Goal: Information Seeking & Learning: Learn about a topic

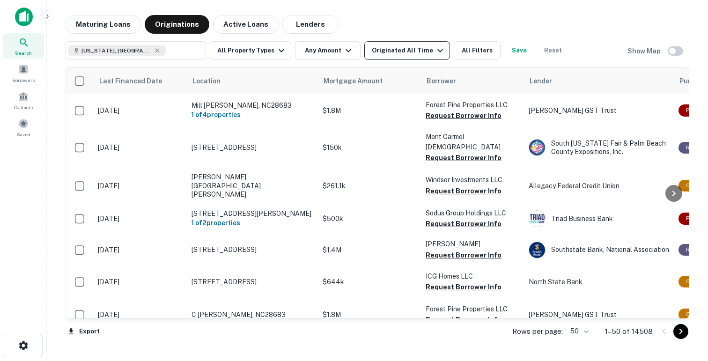
click at [400, 53] on div "Originated All Time" at bounding box center [409, 50] width 74 height 11
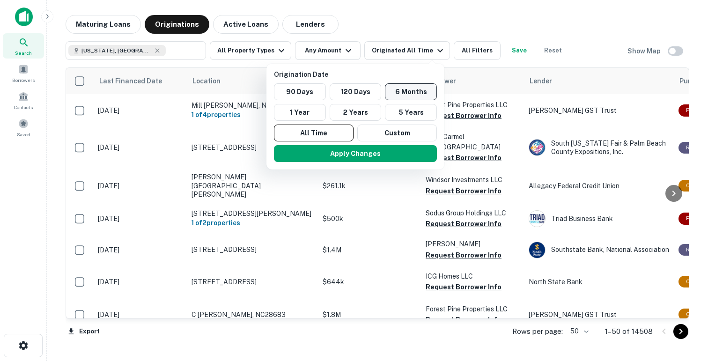
click at [410, 89] on button "6 Months" at bounding box center [411, 91] width 52 height 17
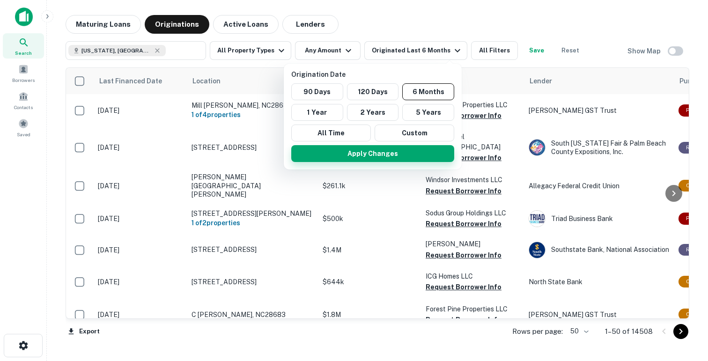
click at [368, 158] on button "Apply Changes" at bounding box center [372, 153] width 163 height 17
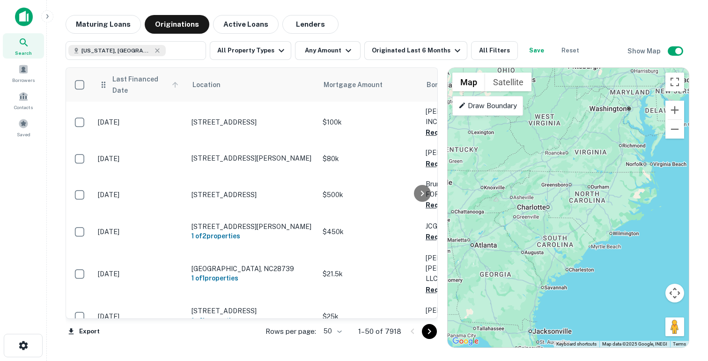
click at [117, 86] on span "Last Financed Date" at bounding box center [146, 85] width 69 height 22
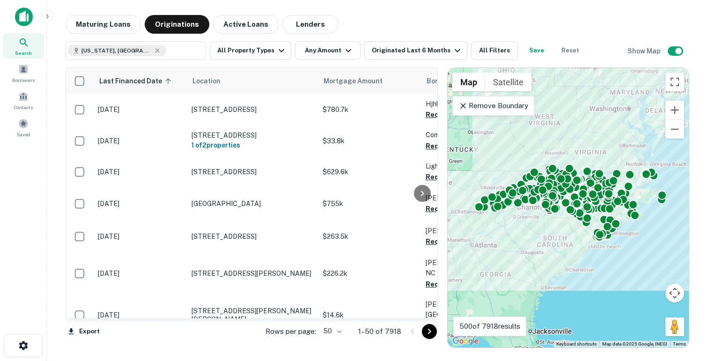
click at [117, 86] on span "Last Financed Date sorted ascending" at bounding box center [136, 80] width 75 height 11
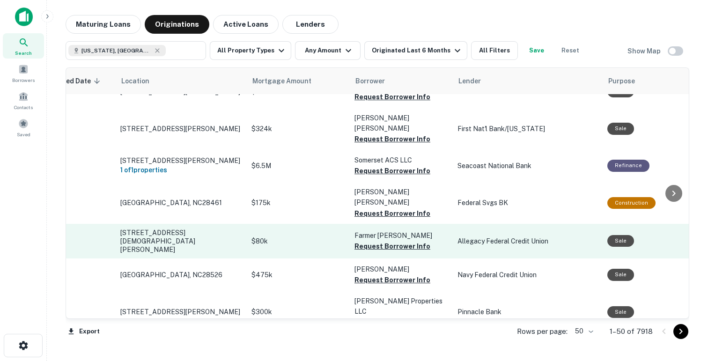
scroll to position [265, 0]
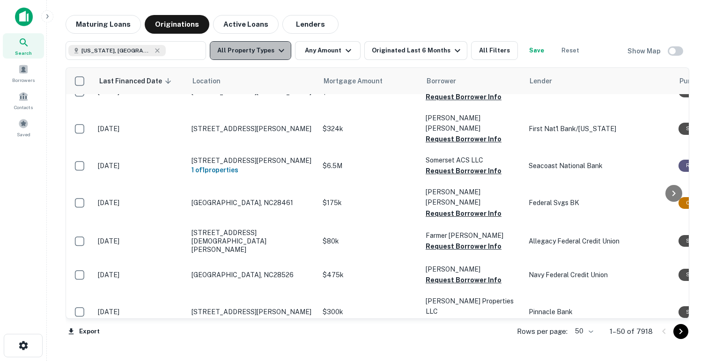
click at [272, 58] on button "All Property Types" at bounding box center [250, 50] width 81 height 19
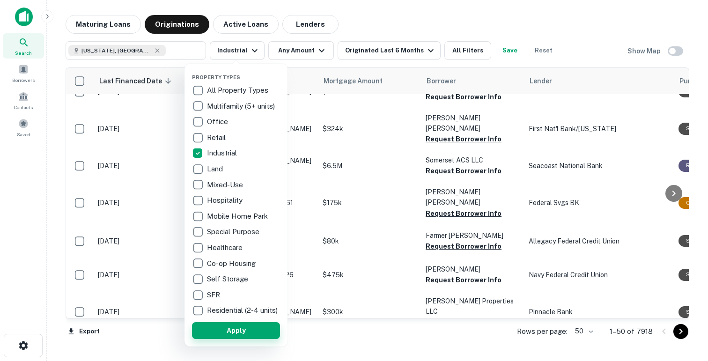
click at [230, 333] on button "Apply" at bounding box center [236, 330] width 88 height 17
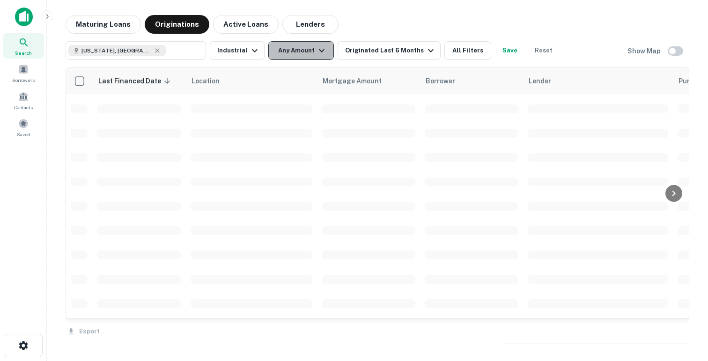
click at [295, 56] on button "Any Amount" at bounding box center [301, 50] width 66 height 19
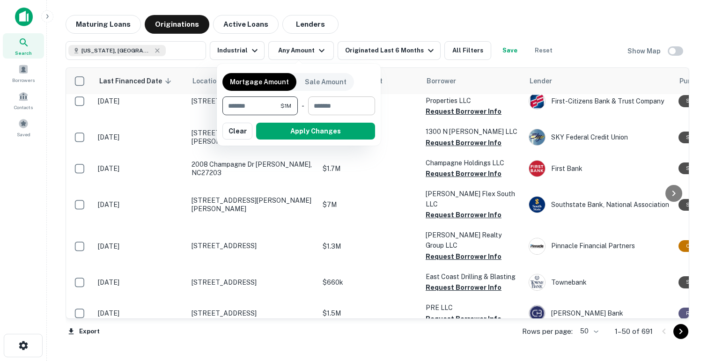
type input "*******"
click at [339, 104] on input "number" at bounding box center [338, 105] width 60 height 19
type input "********"
click at [306, 133] on button "Apply Changes" at bounding box center [315, 131] width 119 height 17
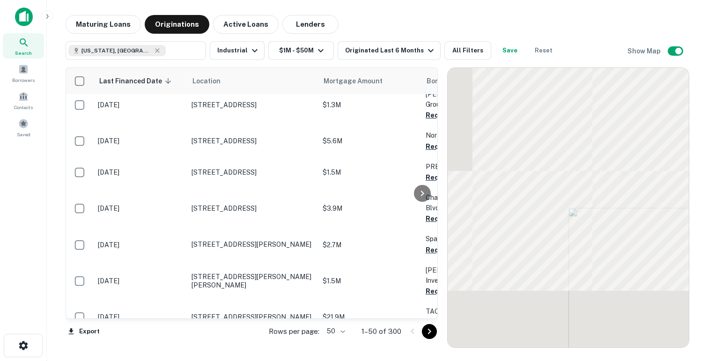
scroll to position [265, 0]
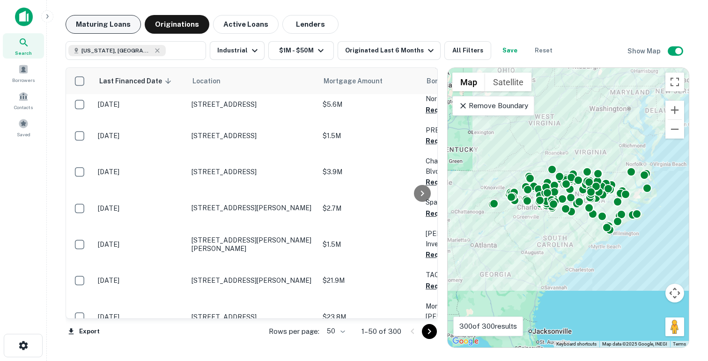
click at [117, 24] on button "Maturing Loans" at bounding box center [103, 24] width 75 height 19
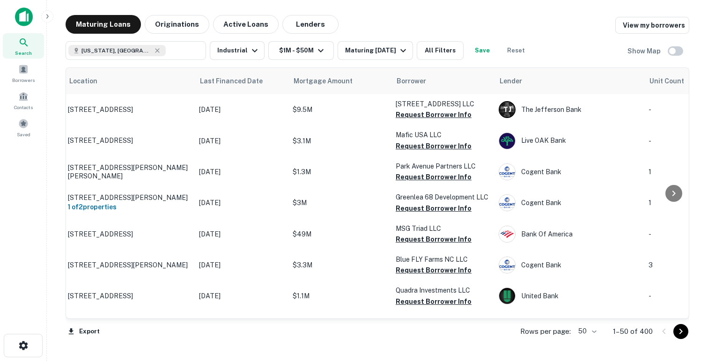
scroll to position [0, 28]
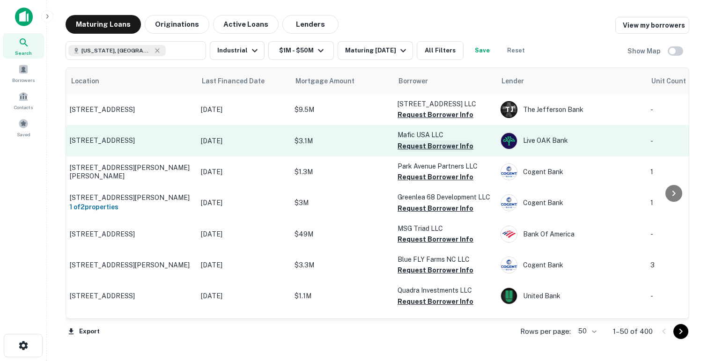
click at [432, 144] on button "Request Borrower Info" at bounding box center [436, 145] width 76 height 11
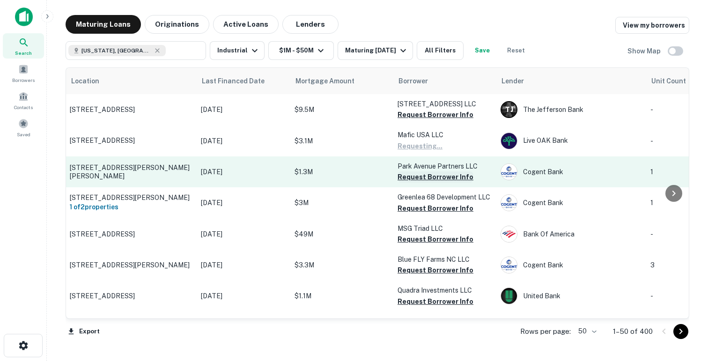
click at [418, 176] on button "Request Borrower Info" at bounding box center [436, 176] width 76 height 11
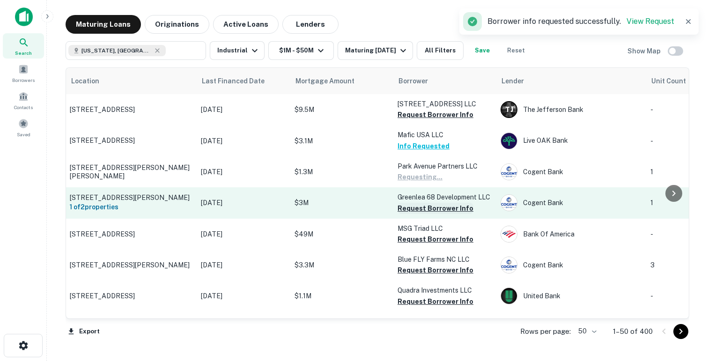
click at [413, 209] on button "Request Borrower Info" at bounding box center [436, 208] width 76 height 11
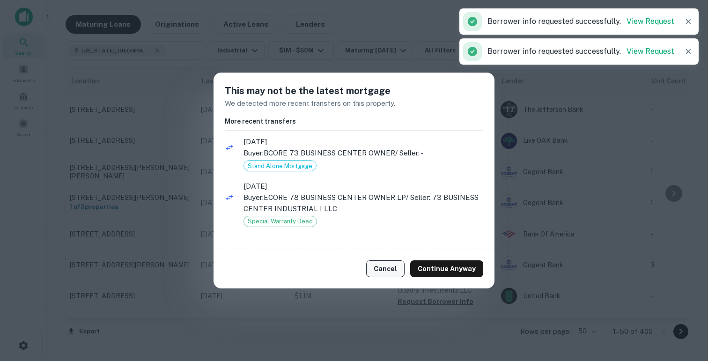
click at [397, 266] on button "Cancel" at bounding box center [385, 268] width 38 height 17
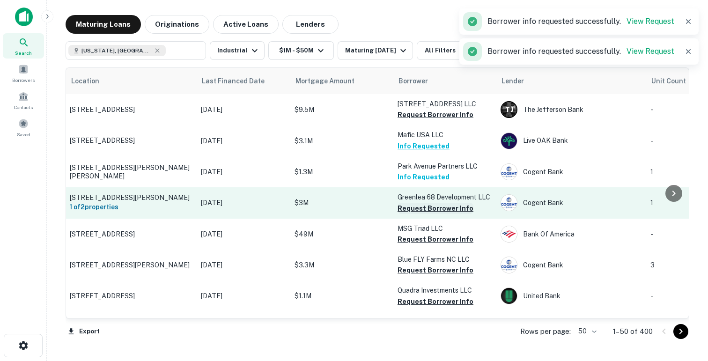
click at [421, 210] on button "Request Borrower Info" at bounding box center [436, 208] width 76 height 11
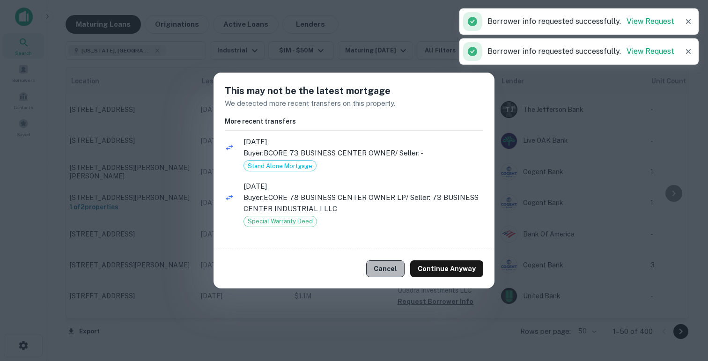
click at [392, 267] on button "Cancel" at bounding box center [385, 268] width 38 height 17
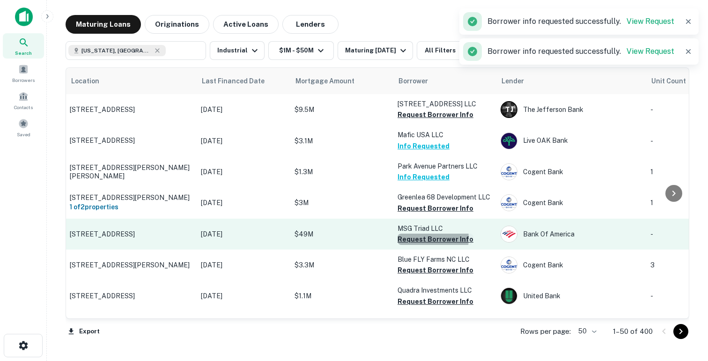
click at [418, 244] on button "Request Borrower Info" at bounding box center [436, 239] width 76 height 11
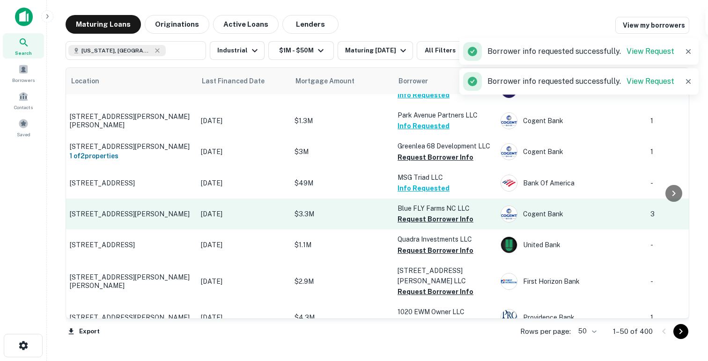
scroll to position [116, 28]
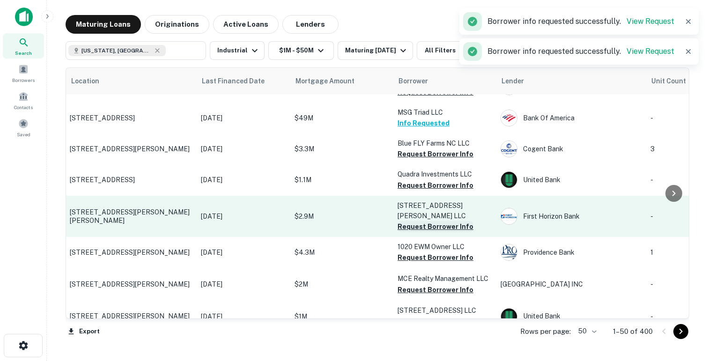
click at [417, 221] on button "Request Borrower Info" at bounding box center [436, 226] width 76 height 11
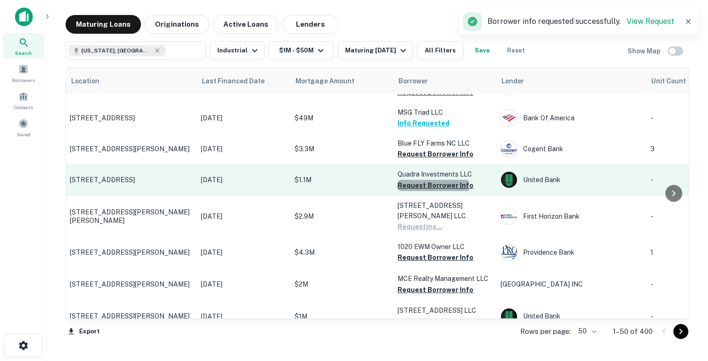
click at [419, 191] on button "Request Borrower Info" at bounding box center [436, 185] width 76 height 11
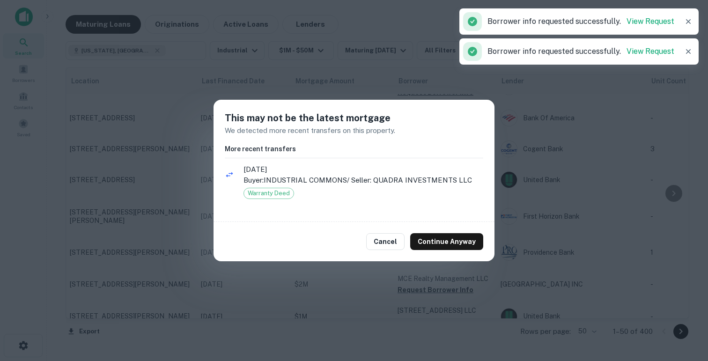
drag, startPoint x: 383, startPoint y: 243, endPoint x: 390, endPoint y: 204, distance: 39.7
click at [383, 243] on button "Cancel" at bounding box center [385, 241] width 38 height 17
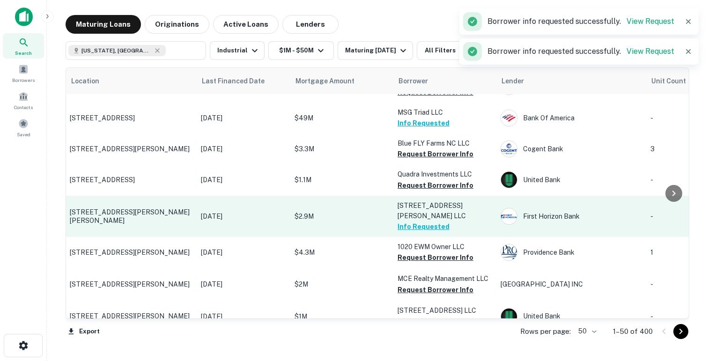
scroll to position [0, 28]
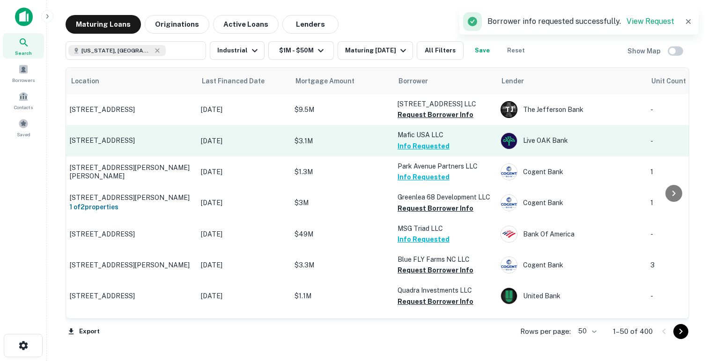
click at [343, 139] on p "$3.1M" at bounding box center [342, 141] width 94 height 10
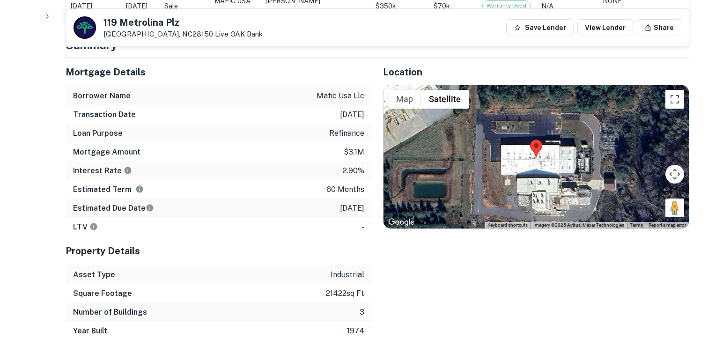
scroll to position [370, 0]
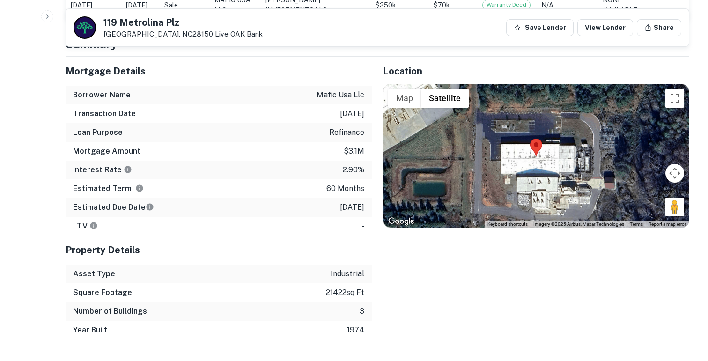
click at [352, 116] on p "8/16/2020" at bounding box center [352, 113] width 24 height 11
click at [343, 206] on p "8/16/2025" at bounding box center [352, 207] width 24 height 11
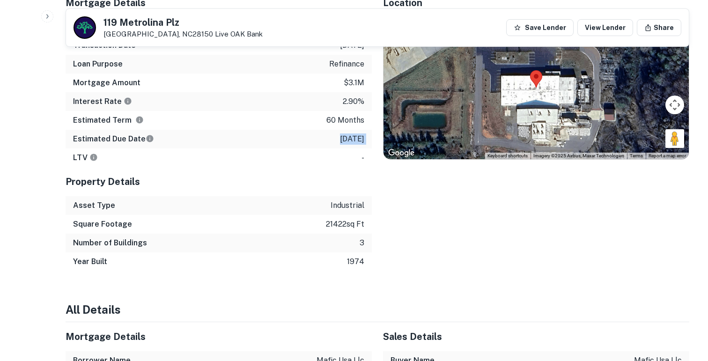
scroll to position [445, 0]
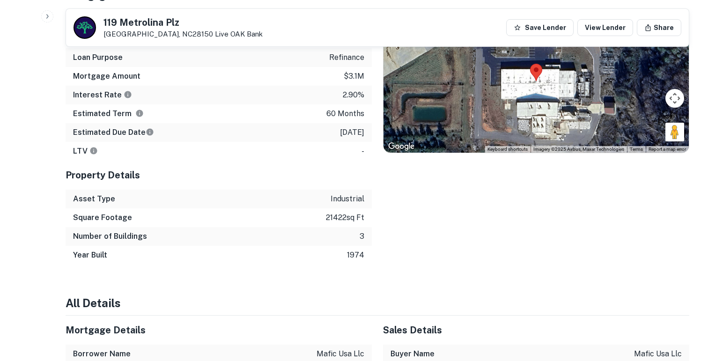
click at [344, 196] on p "industrial" at bounding box center [348, 198] width 34 height 11
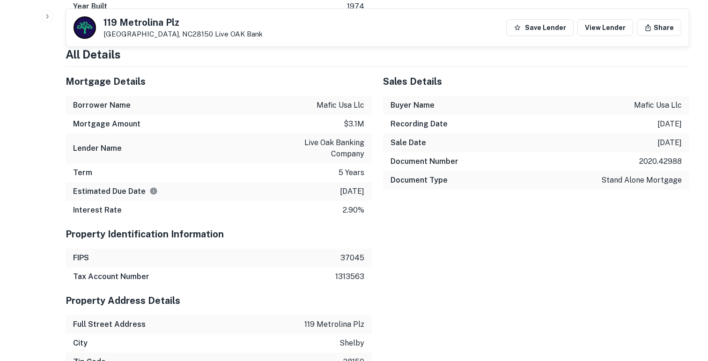
scroll to position [695, 0]
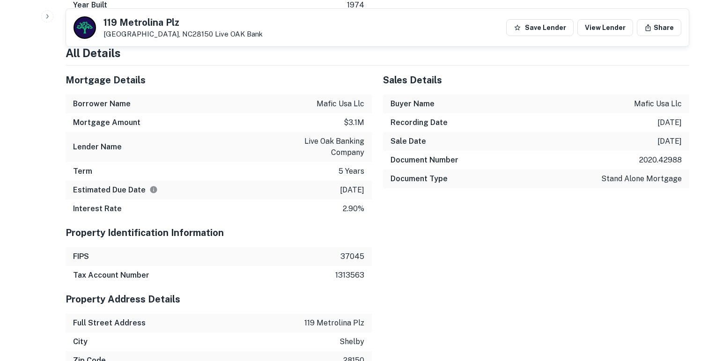
click at [345, 110] on div "Borrower Name mafic usa llc" at bounding box center [219, 104] width 306 height 19
click at [344, 104] on p "mafic usa llc" at bounding box center [341, 103] width 48 height 11
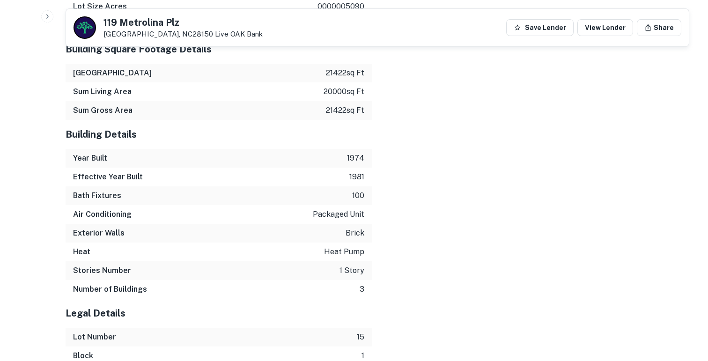
scroll to position [1253, 0]
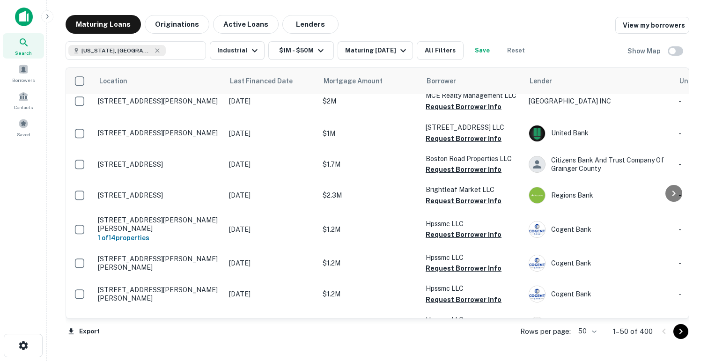
scroll to position [341, 0]
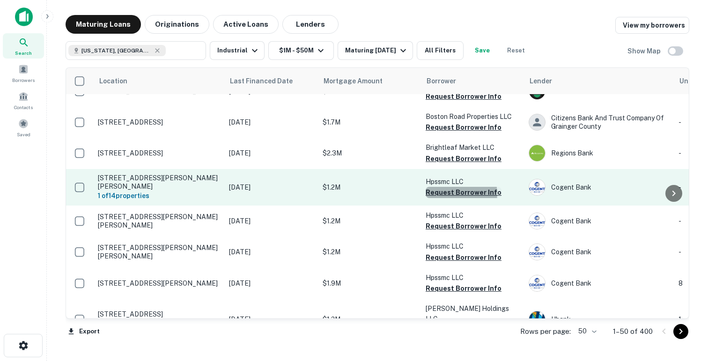
click at [457, 187] on button "Request Borrower Info" at bounding box center [464, 192] width 76 height 11
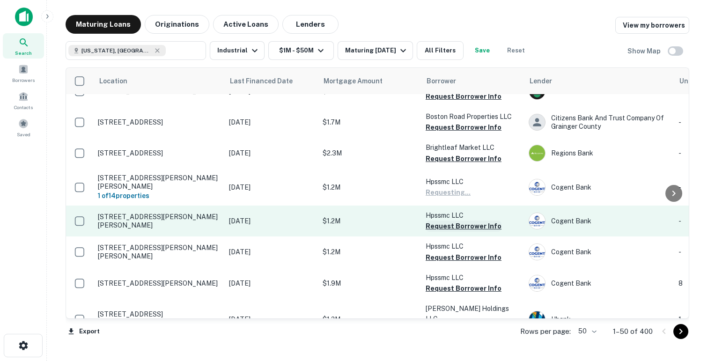
click at [442, 221] on button "Request Borrower Info" at bounding box center [464, 226] width 76 height 11
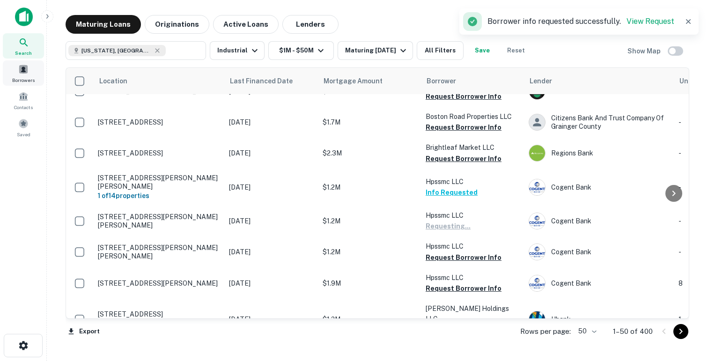
click at [19, 69] on span at bounding box center [23, 69] width 10 height 10
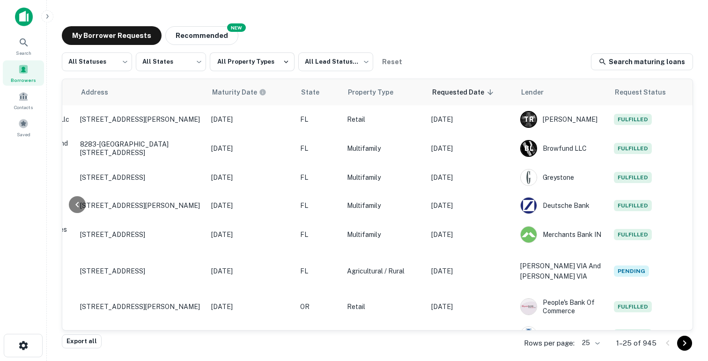
scroll to position [194, 375]
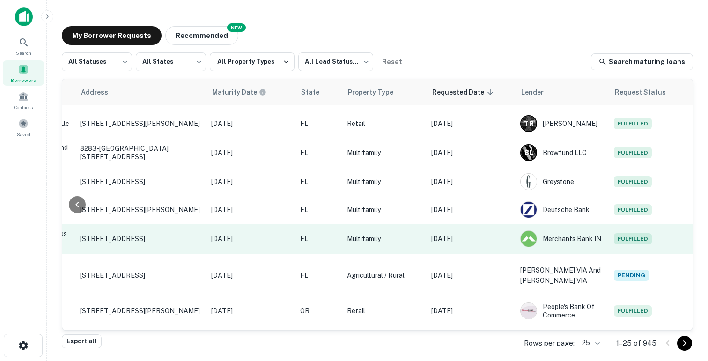
click at [497, 230] on td "Aug 13, 2025" at bounding box center [471, 239] width 89 height 30
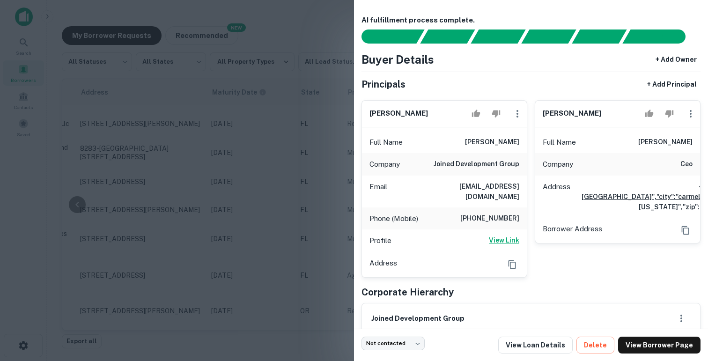
click at [501, 235] on h6 "View Link" at bounding box center [504, 240] width 30 height 10
click at [316, 170] on div at bounding box center [354, 180] width 708 height 361
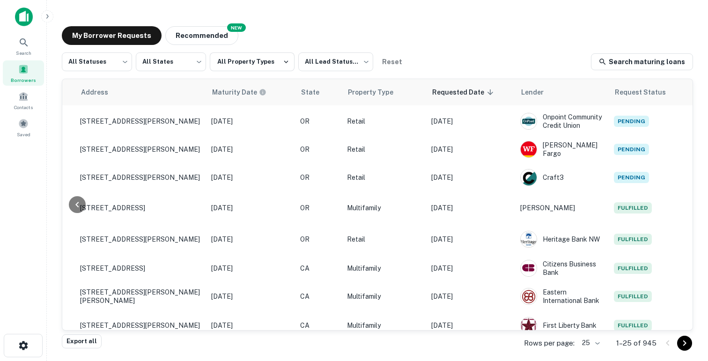
scroll to position [502, 375]
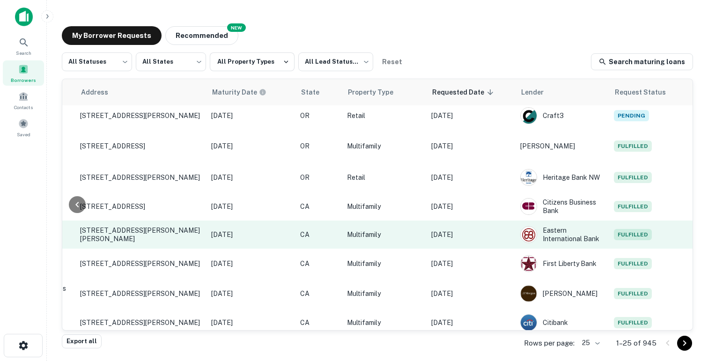
click at [501, 232] on p "Aug 12, 2025" at bounding box center [471, 234] width 80 height 10
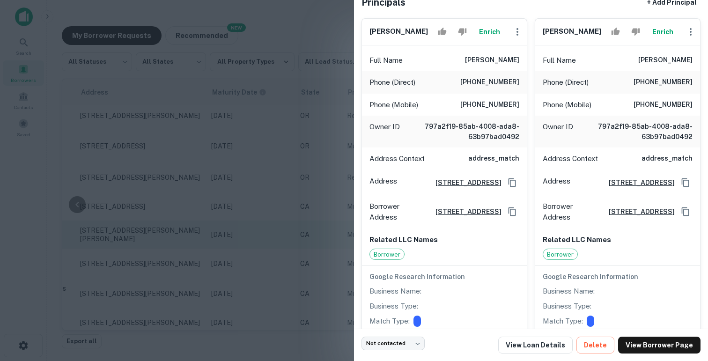
scroll to position [84, 0]
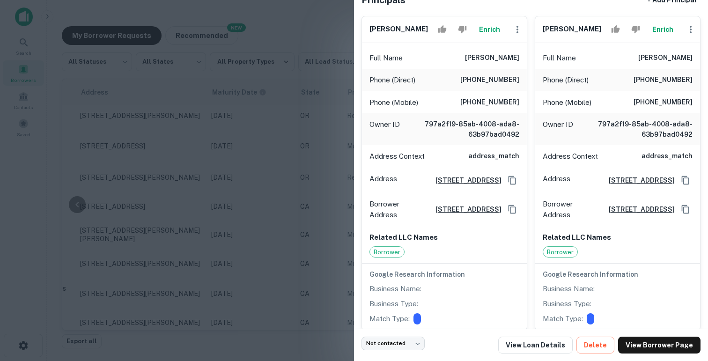
click at [328, 184] on div at bounding box center [354, 180] width 708 height 361
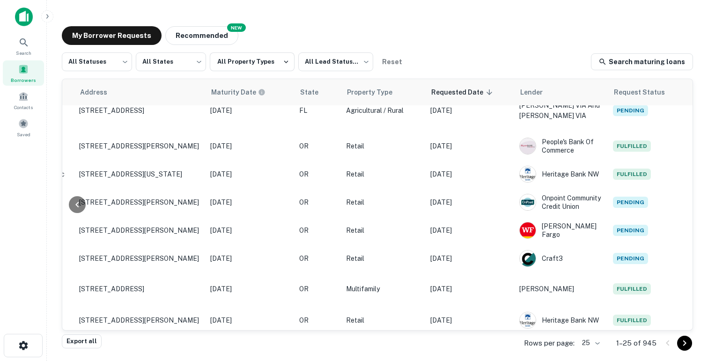
scroll to position [359, 376]
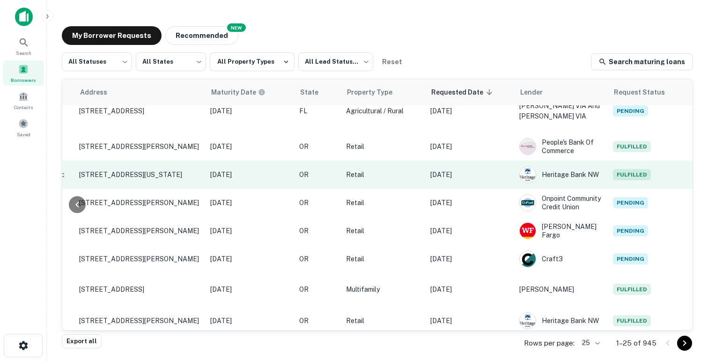
click at [498, 177] on td "[DATE]" at bounding box center [470, 175] width 89 height 28
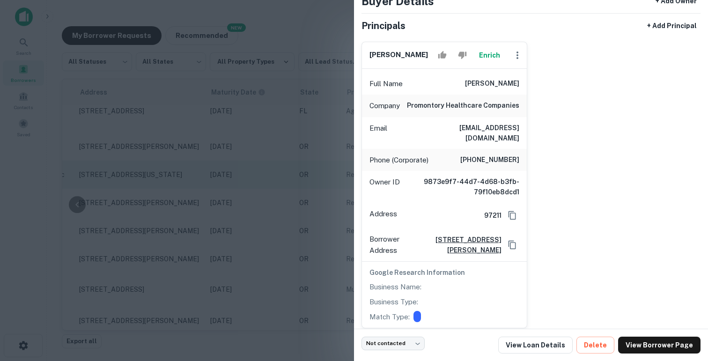
scroll to position [59, 0]
click at [282, 117] on div at bounding box center [354, 180] width 708 height 361
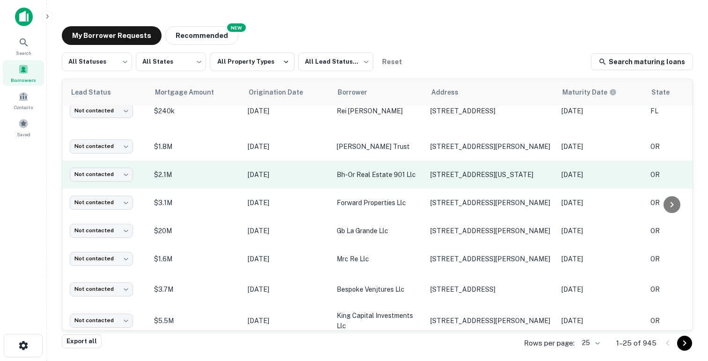
scroll to position [359, 0]
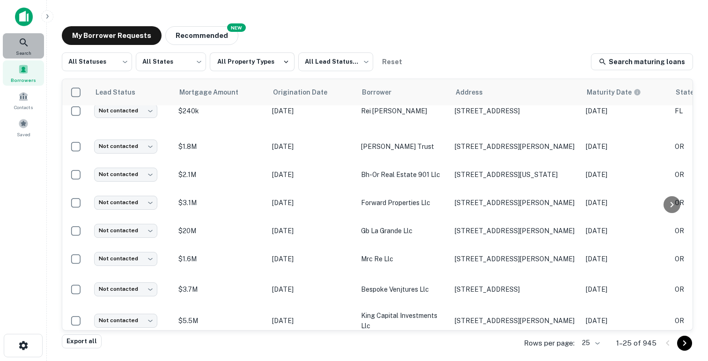
click at [20, 47] on icon at bounding box center [23, 42] width 11 height 11
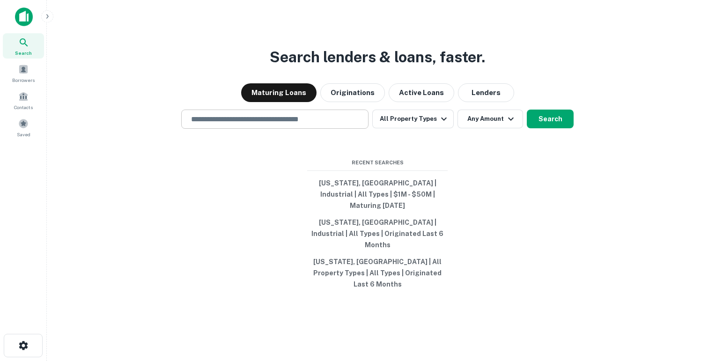
click at [234, 125] on input "text" at bounding box center [274, 119] width 179 height 11
click at [283, 125] on input "text" at bounding box center [274, 119] width 179 height 11
click at [399, 102] on button "Active Loans" at bounding box center [422, 92] width 66 height 19
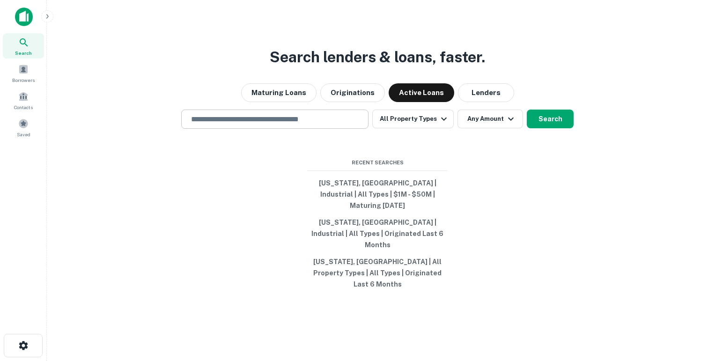
click at [295, 129] on div "​" at bounding box center [274, 119] width 187 height 19
click at [232, 129] on div "​" at bounding box center [274, 119] width 187 height 19
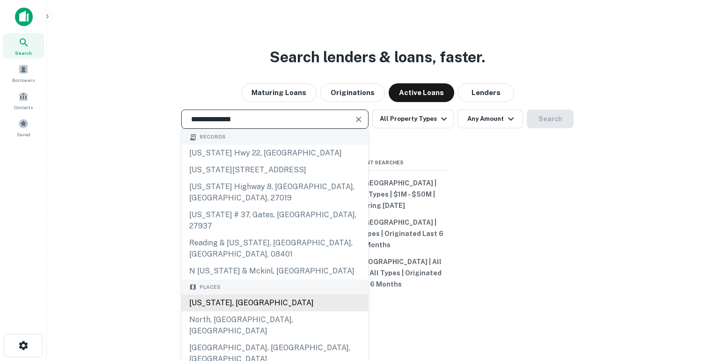
click at [215, 301] on div "North Carolina, USA" at bounding box center [275, 303] width 186 height 17
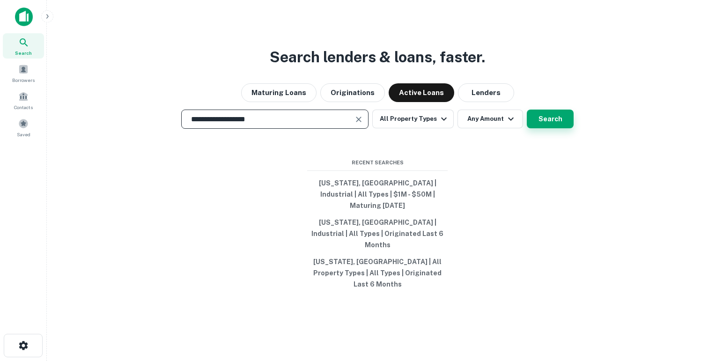
type input "**********"
click at [540, 128] on button "Search" at bounding box center [550, 119] width 47 height 19
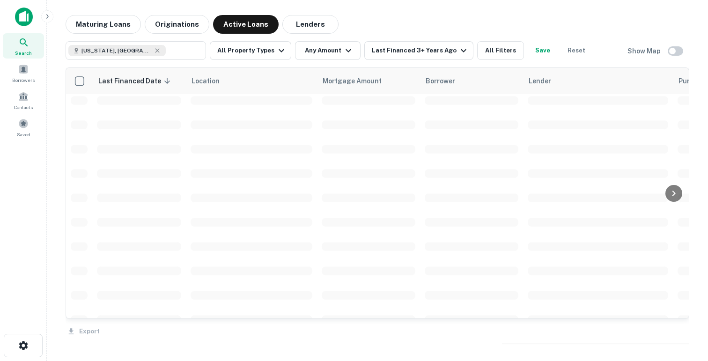
scroll to position [359, 0]
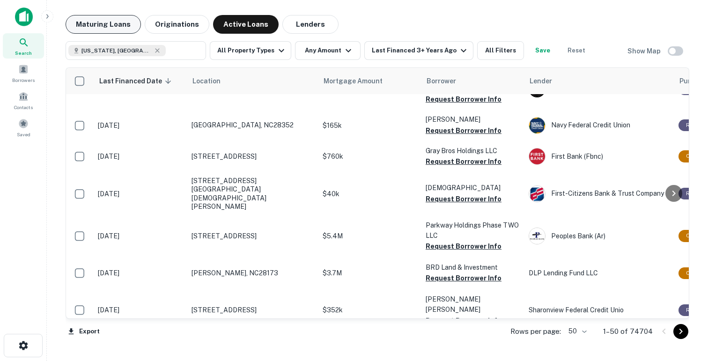
click at [89, 23] on button "Maturing Loans" at bounding box center [103, 24] width 75 height 19
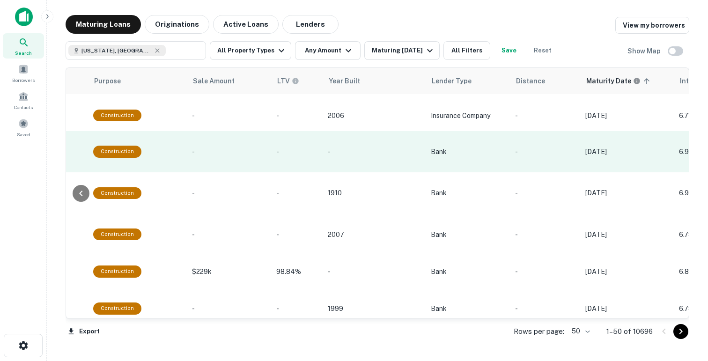
scroll to position [359, 822]
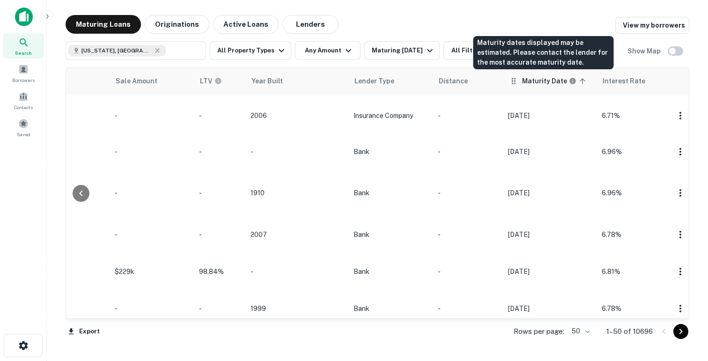
click at [548, 81] on h6 "Maturity Date" at bounding box center [544, 81] width 45 height 10
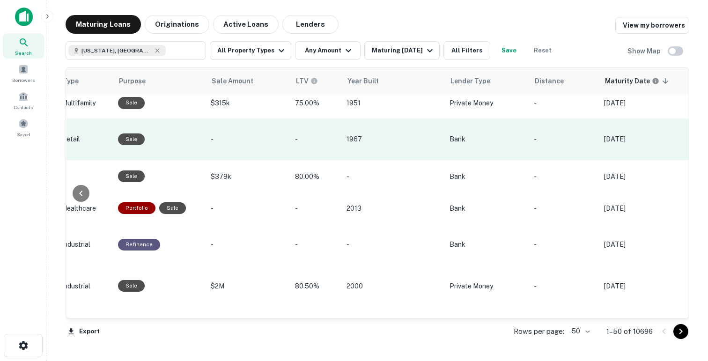
scroll to position [359, 815]
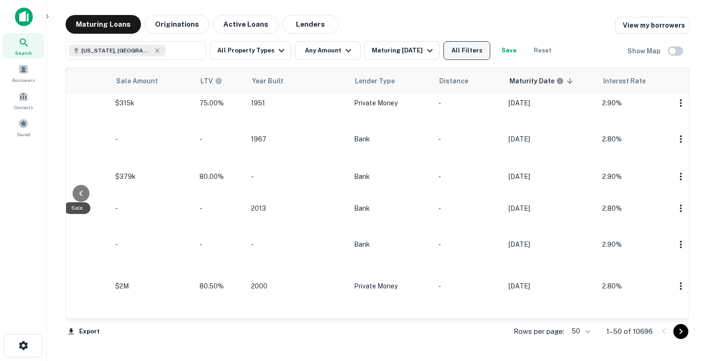
click at [466, 49] on button "All Filters" at bounding box center [466, 50] width 47 height 19
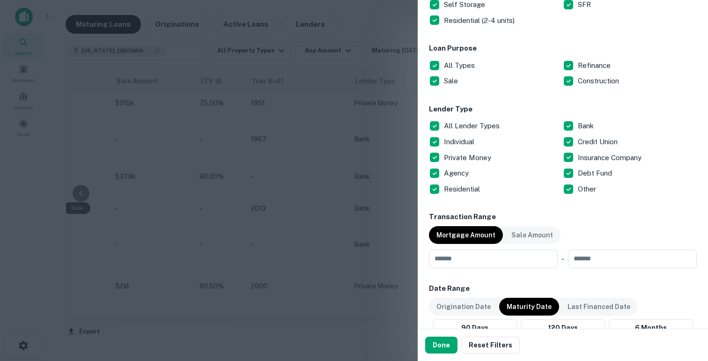
scroll to position [308, 0]
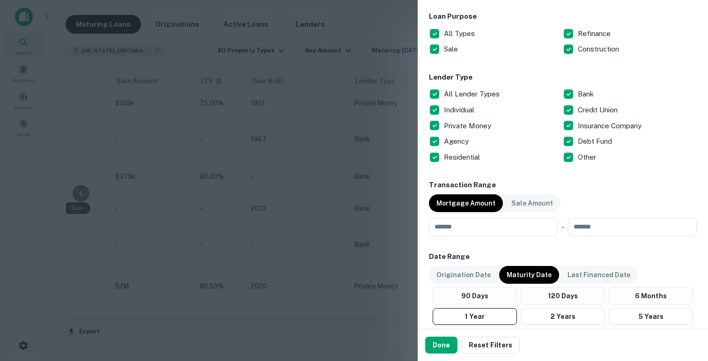
click at [353, 136] on div at bounding box center [354, 180] width 708 height 361
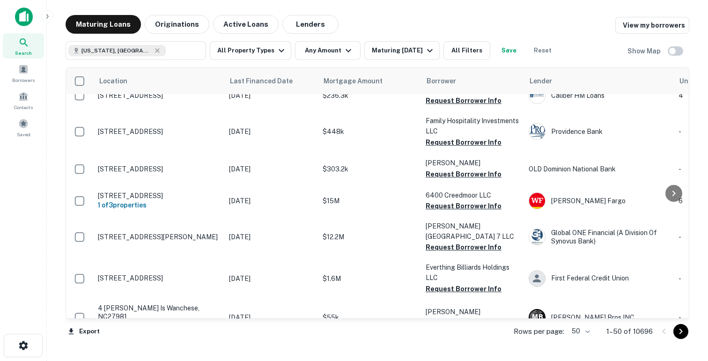
scroll to position [359, 0]
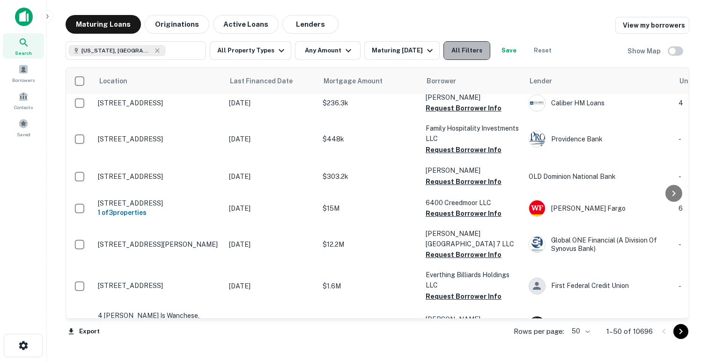
click at [464, 48] on button "All Filters" at bounding box center [466, 50] width 47 height 19
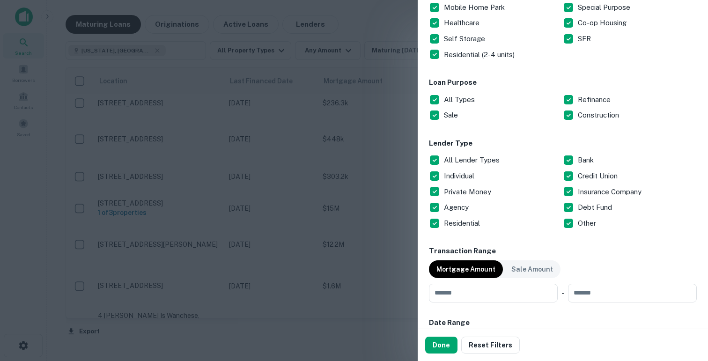
scroll to position [243, 0]
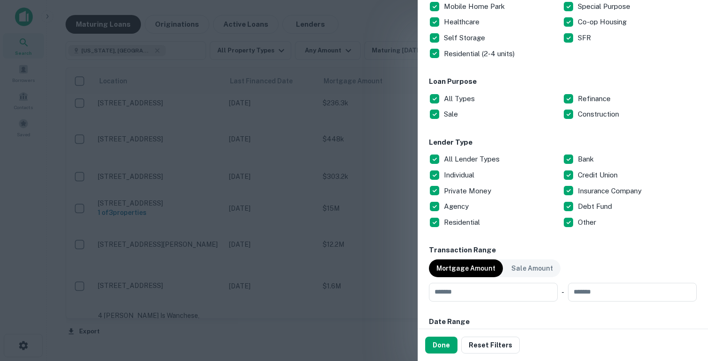
click at [335, 138] on div at bounding box center [354, 180] width 708 height 361
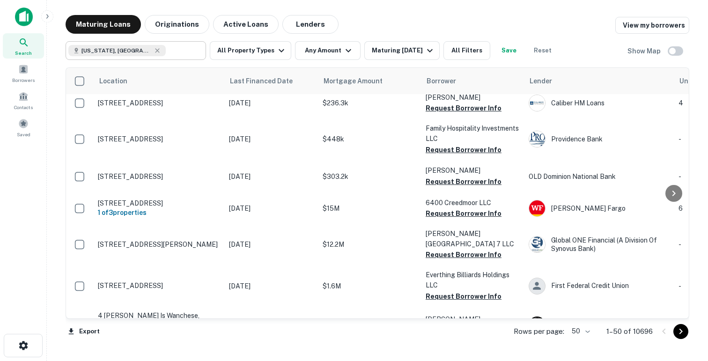
scroll to position [359, 0]
click at [305, 24] on button "Lenders" at bounding box center [310, 24] width 56 height 19
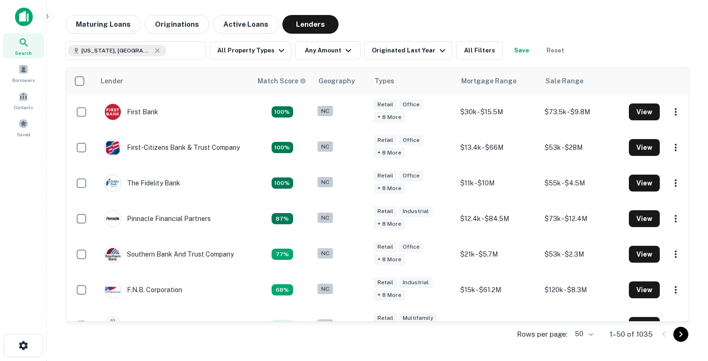
click at [243, 61] on div "Lender Match Score Geography Types Mortgage Range Sale Range First Bank 100% NC…" at bounding box center [378, 204] width 624 height 288
click at [244, 50] on button "All Property Types" at bounding box center [250, 50] width 81 height 19
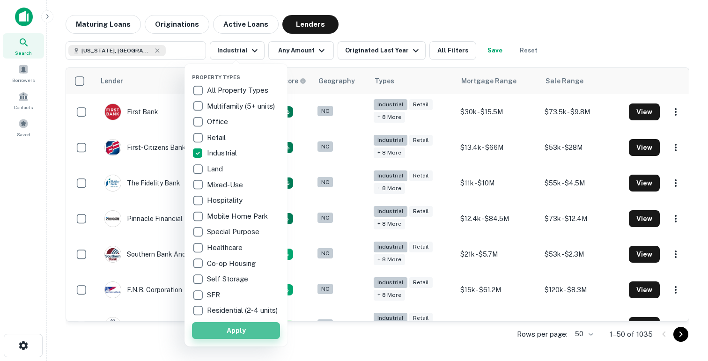
click at [221, 339] on button "Apply" at bounding box center [236, 330] width 88 height 17
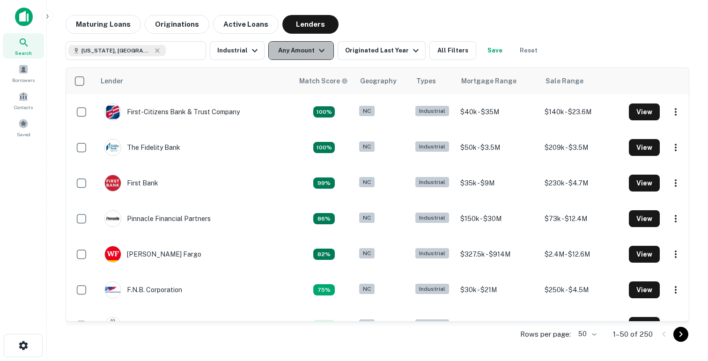
click at [295, 48] on button "Any Amount" at bounding box center [301, 50] width 66 height 19
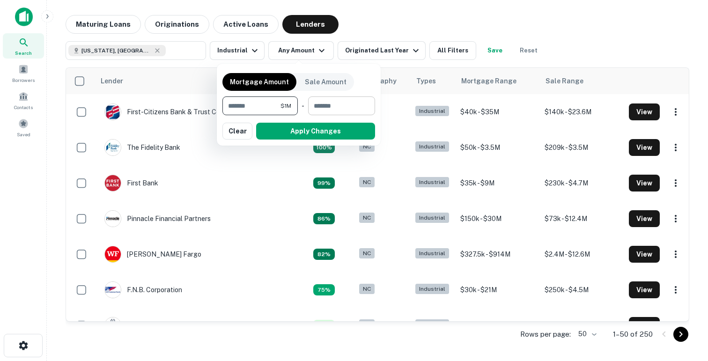
type input "*******"
click at [339, 105] on input "number" at bounding box center [338, 105] width 60 height 19
type input "*"
type input "********"
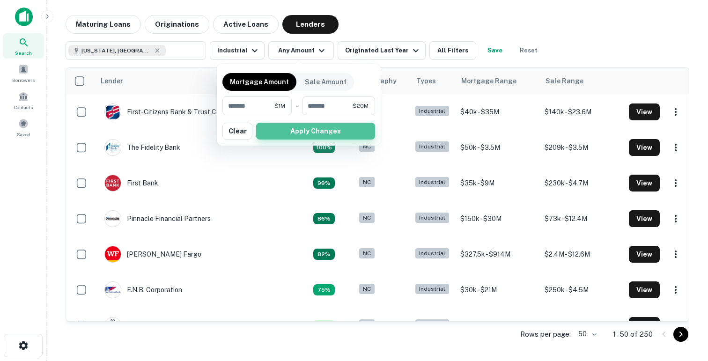
click at [322, 137] on button "Apply Changes" at bounding box center [315, 131] width 119 height 17
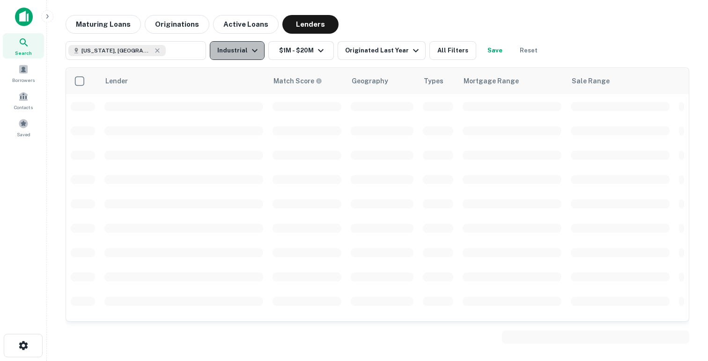
click at [243, 43] on button "Industrial" at bounding box center [237, 50] width 55 height 19
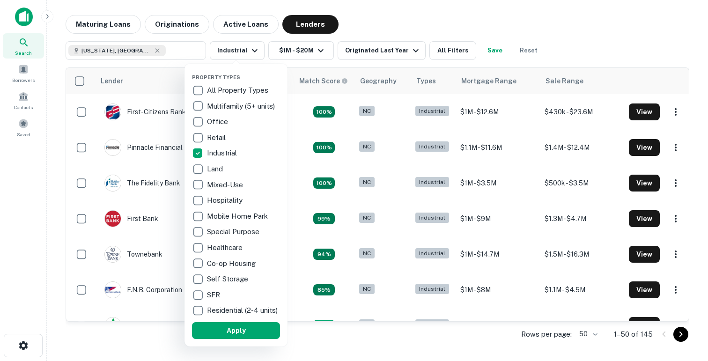
click at [372, 31] on div at bounding box center [354, 180] width 708 height 361
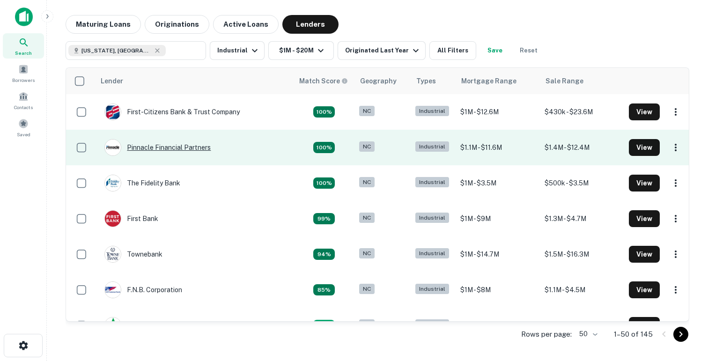
click at [155, 148] on div "Pinnacle Financial Partners" at bounding box center [157, 147] width 106 height 17
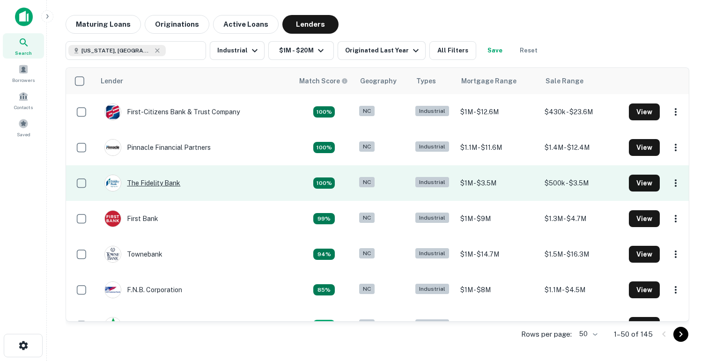
click at [165, 185] on div "The Fidelity Bank" at bounding box center [142, 183] width 76 height 17
click at [168, 184] on div "The Fidelity Bank" at bounding box center [142, 183] width 76 height 17
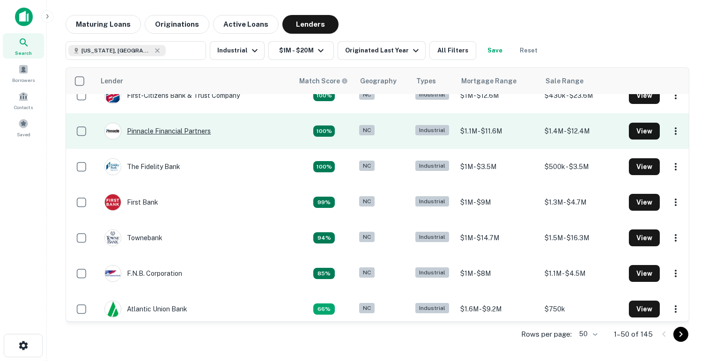
scroll to position [17, 0]
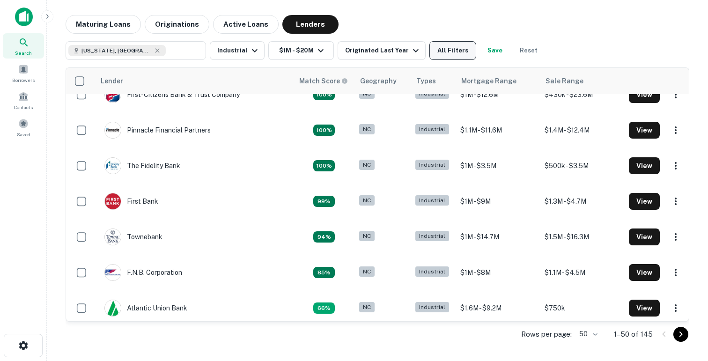
click at [454, 53] on button "All Filters" at bounding box center [452, 50] width 47 height 19
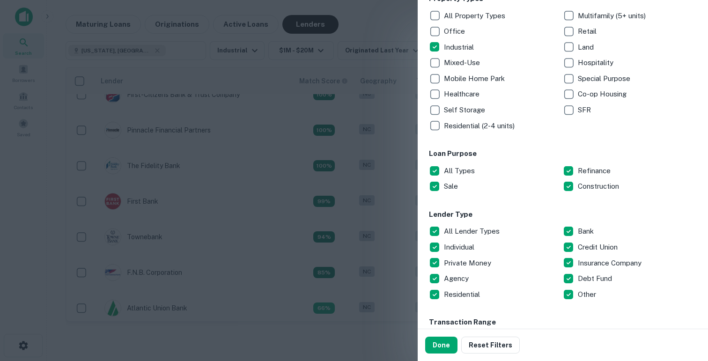
scroll to position [211, 0]
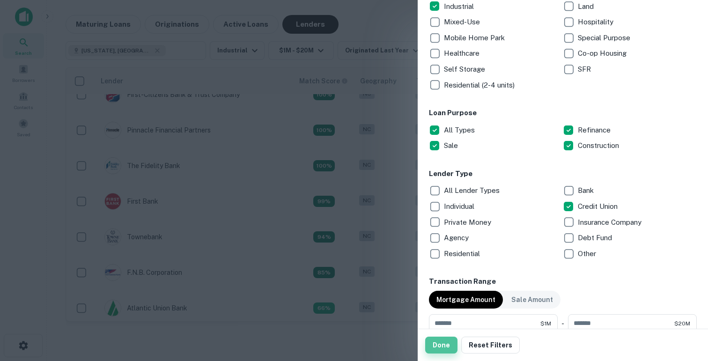
click at [444, 346] on button "Done" at bounding box center [441, 345] width 32 height 17
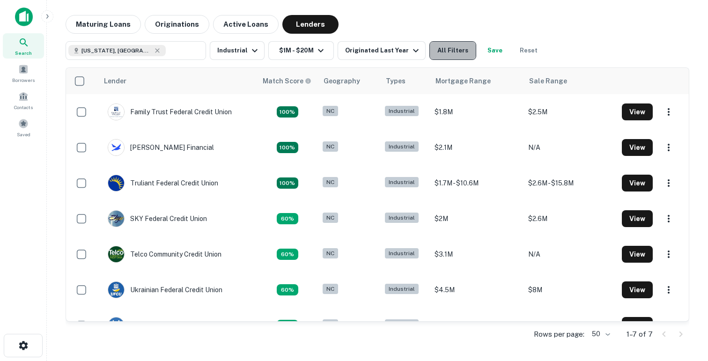
click at [445, 53] on button "All Filters" at bounding box center [452, 50] width 47 height 19
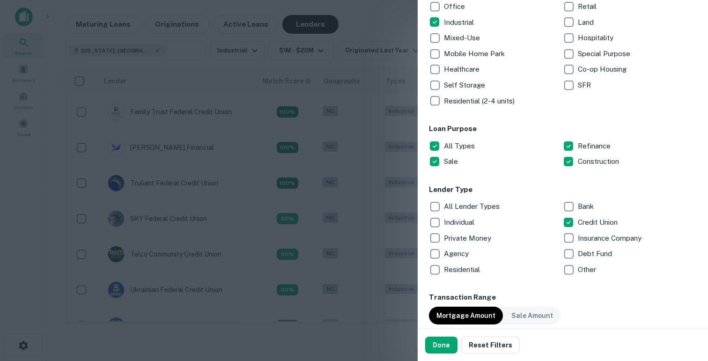
scroll to position [251, 0]
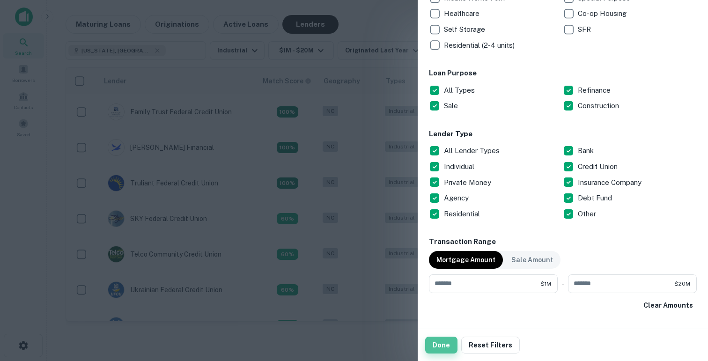
click at [439, 344] on button "Done" at bounding box center [441, 345] width 32 height 17
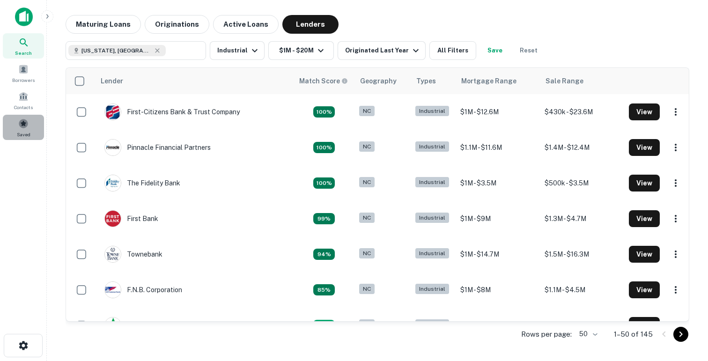
click at [36, 123] on div "Saved" at bounding box center [23, 127] width 41 height 25
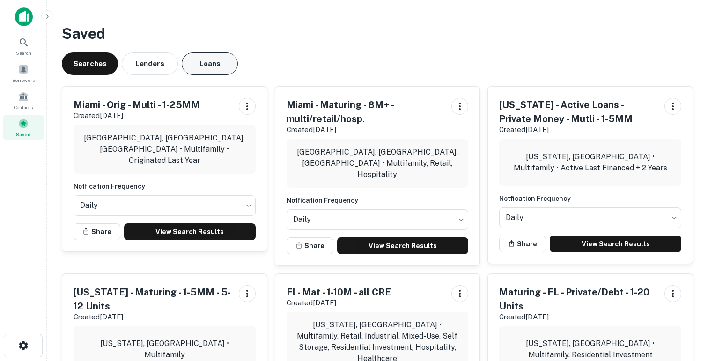
click at [223, 67] on button "Loans" at bounding box center [210, 63] width 56 height 22
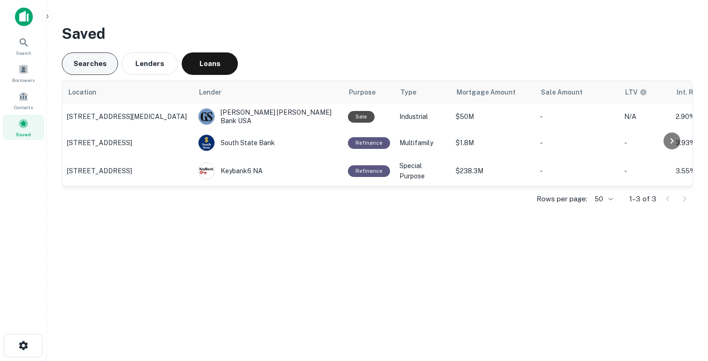
click at [95, 66] on button "Searches" at bounding box center [90, 63] width 56 height 22
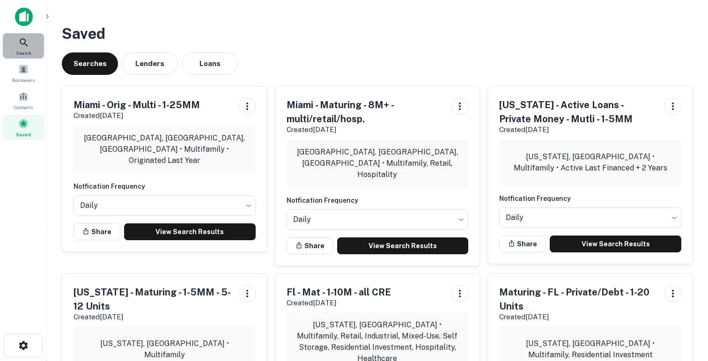
click at [30, 42] on div "Search" at bounding box center [23, 45] width 41 height 25
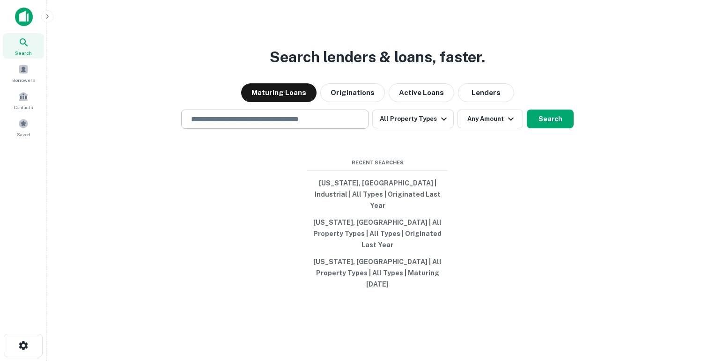
click at [227, 125] on input "text" at bounding box center [274, 119] width 179 height 11
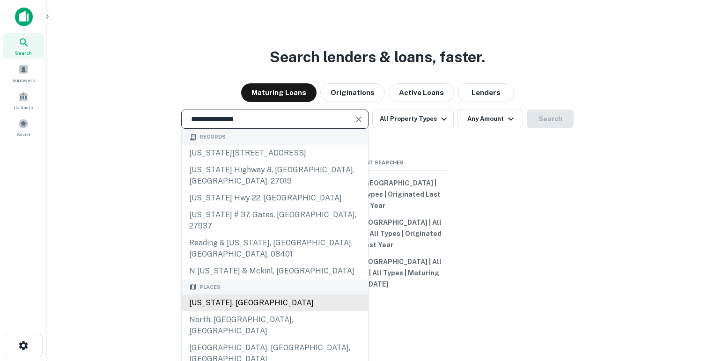
click at [213, 296] on div "[US_STATE], [GEOGRAPHIC_DATA]" at bounding box center [275, 303] width 186 height 17
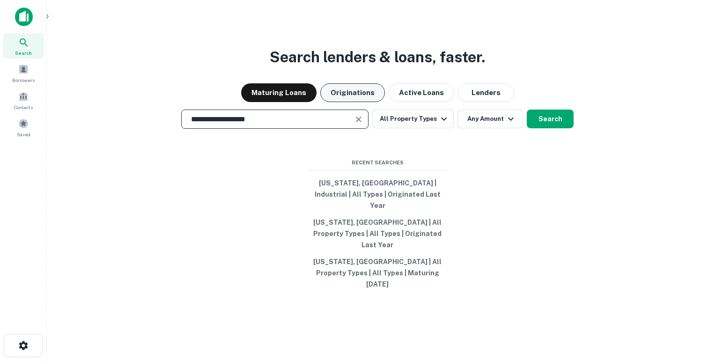
type input "**********"
click at [346, 102] on button "Originations" at bounding box center [352, 92] width 65 height 19
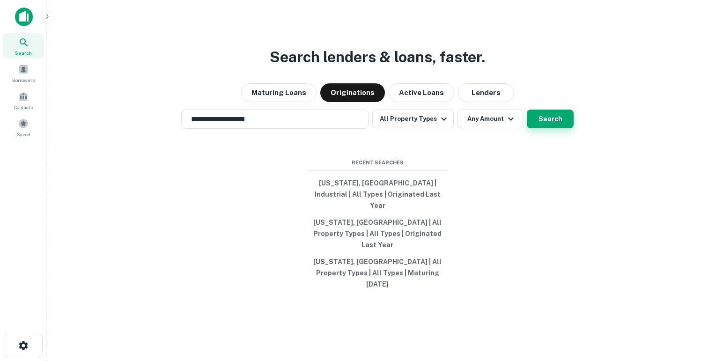
click at [538, 128] on button "Search" at bounding box center [550, 119] width 47 height 19
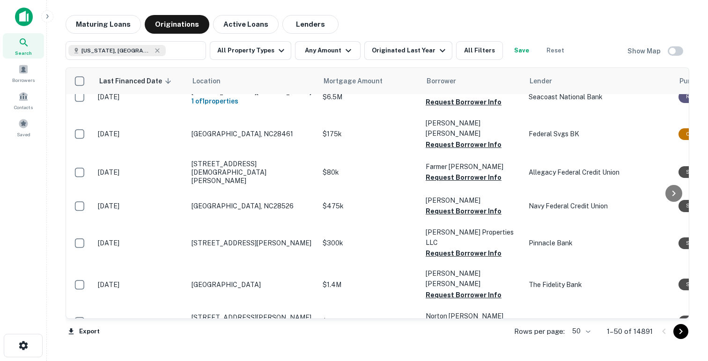
scroll to position [359, 0]
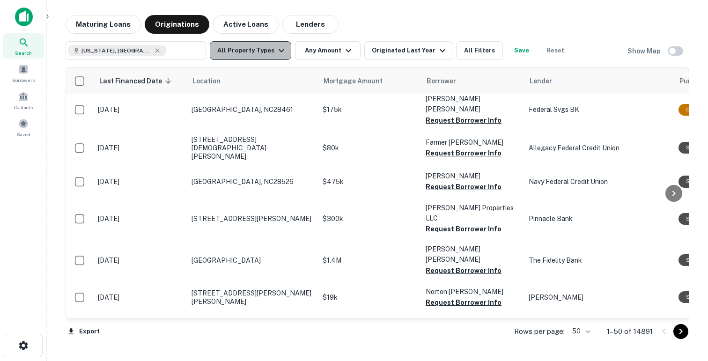
click at [266, 50] on button "All Property Types" at bounding box center [250, 50] width 81 height 19
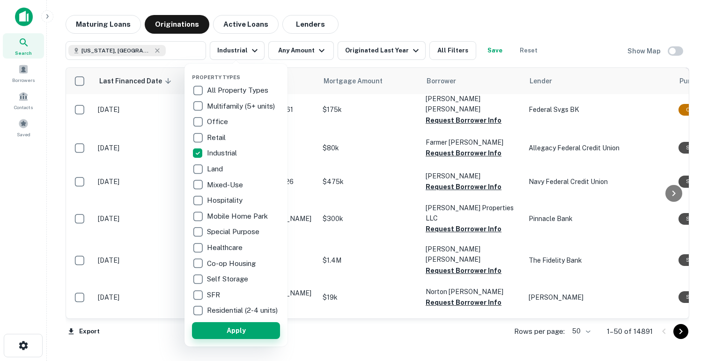
click at [208, 330] on button "Apply" at bounding box center [236, 330] width 88 height 17
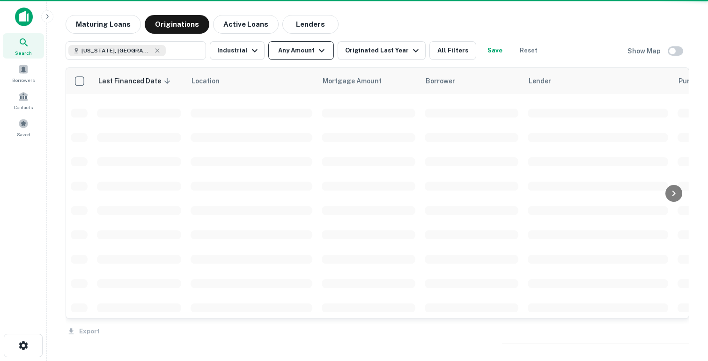
click at [280, 58] on button "Any Amount" at bounding box center [301, 50] width 66 height 19
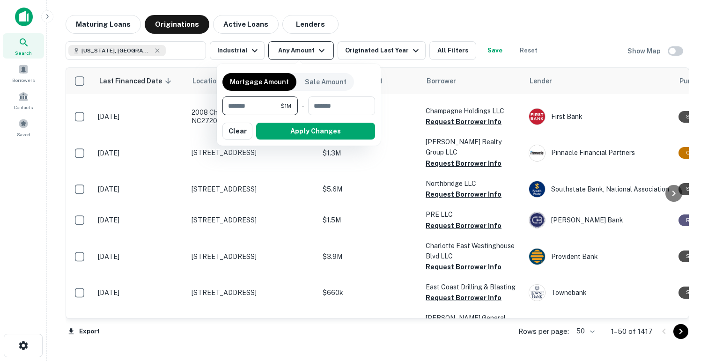
type input "*******"
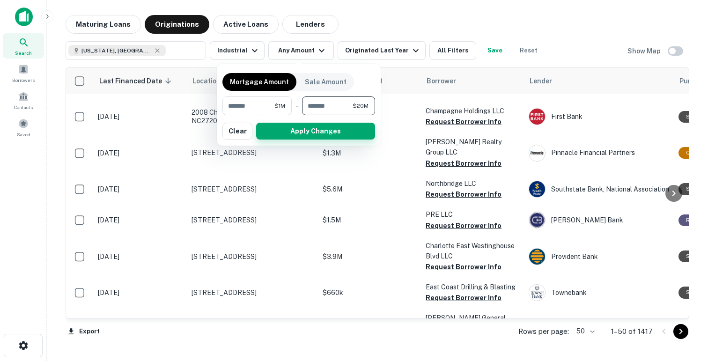
type input "********"
click at [282, 131] on button "Apply Changes" at bounding box center [315, 131] width 119 height 17
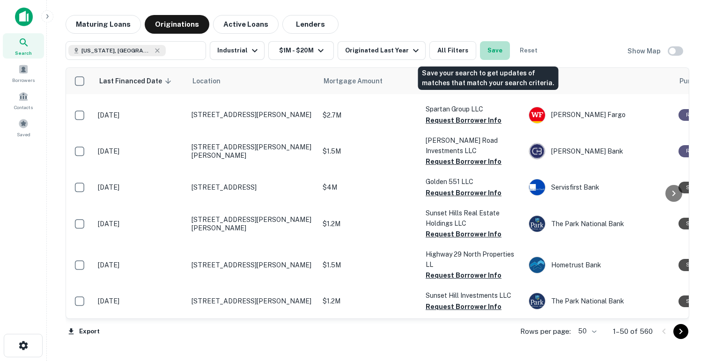
click at [488, 51] on button "Save" at bounding box center [495, 50] width 30 height 19
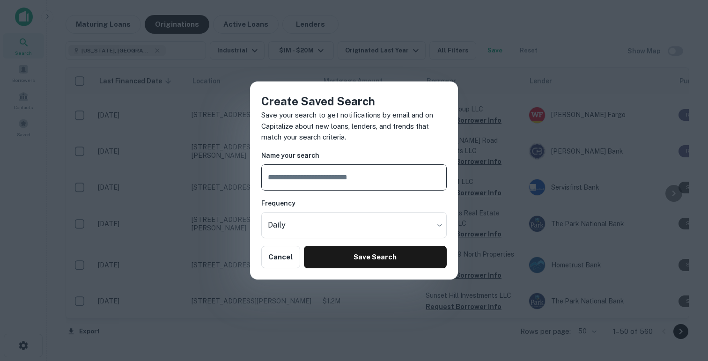
click at [311, 172] on input "text" at bounding box center [353, 177] width 185 height 26
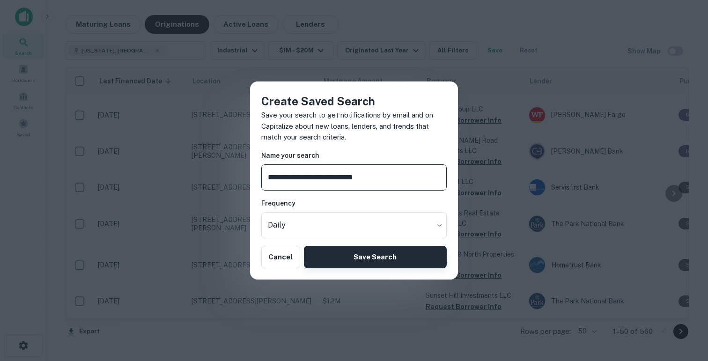
type input "**********"
click at [350, 258] on button "Save Search" at bounding box center [375, 257] width 143 height 22
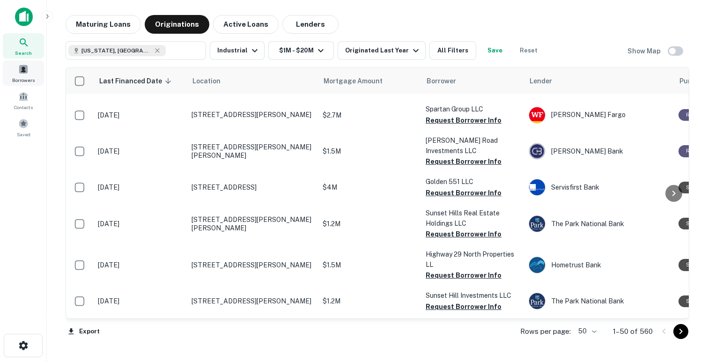
click at [28, 69] on span at bounding box center [23, 69] width 10 height 10
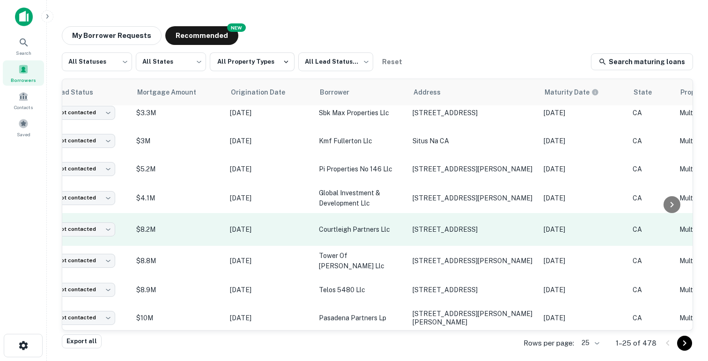
scroll to position [359, 0]
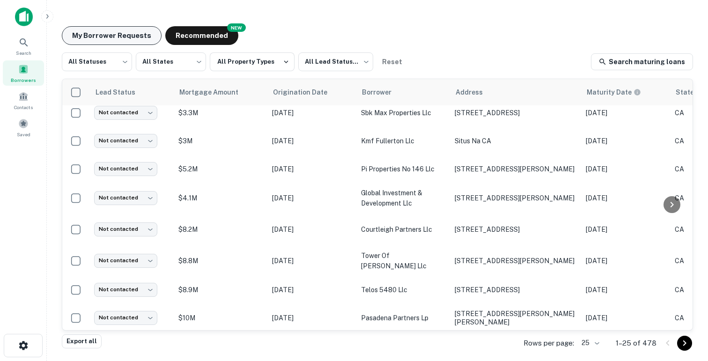
click at [114, 33] on button "My Borrower Requests" at bounding box center [112, 35] width 100 height 19
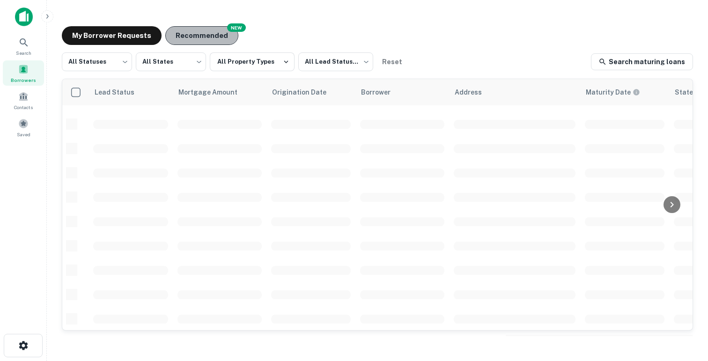
click at [204, 30] on button "Recommended" at bounding box center [201, 35] width 73 height 19
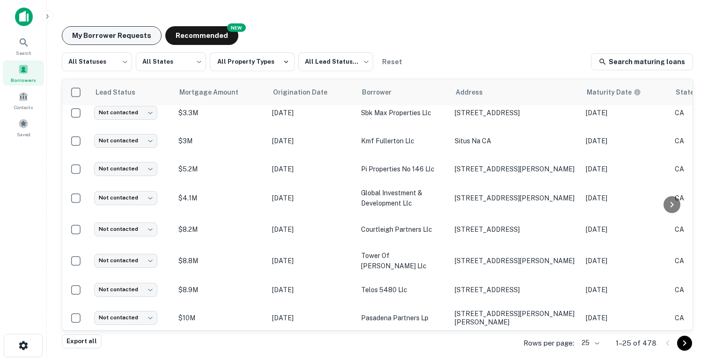
click at [99, 34] on button "My Borrower Requests" at bounding box center [112, 35] width 100 height 19
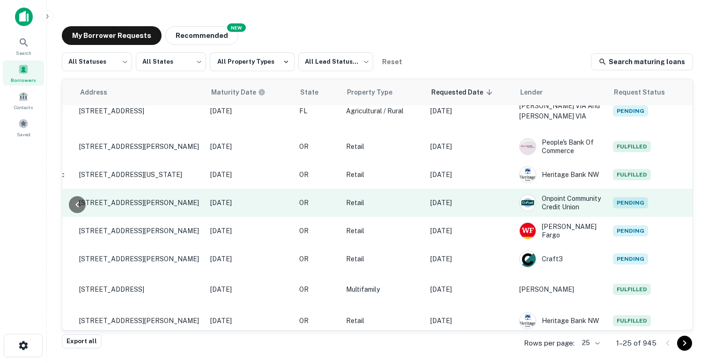
scroll to position [359, 0]
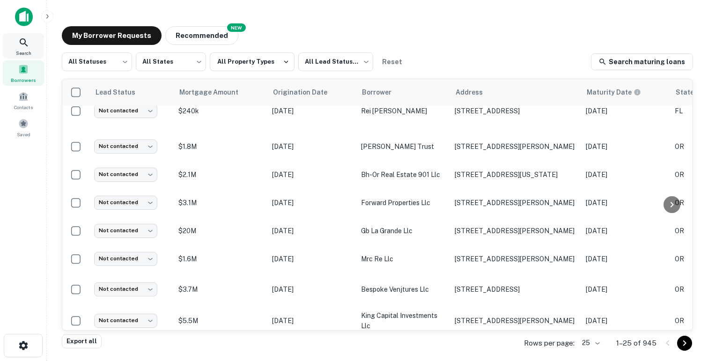
click at [19, 49] on span "Search" at bounding box center [23, 52] width 15 height 7
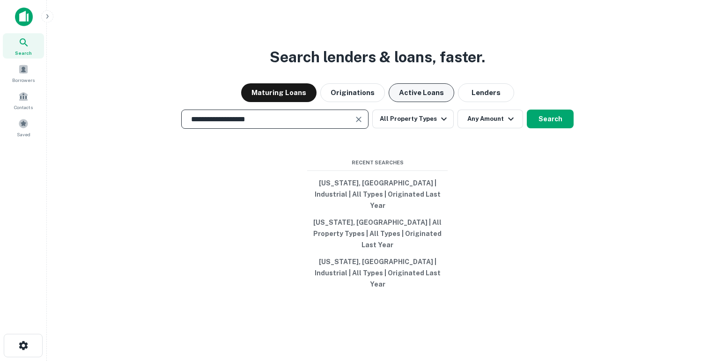
type input "**********"
click at [408, 102] on button "Active Loans" at bounding box center [422, 92] width 66 height 19
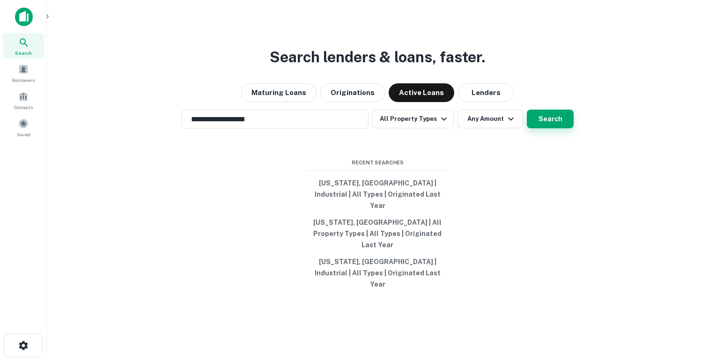
click at [543, 128] on button "Search" at bounding box center [550, 119] width 47 height 19
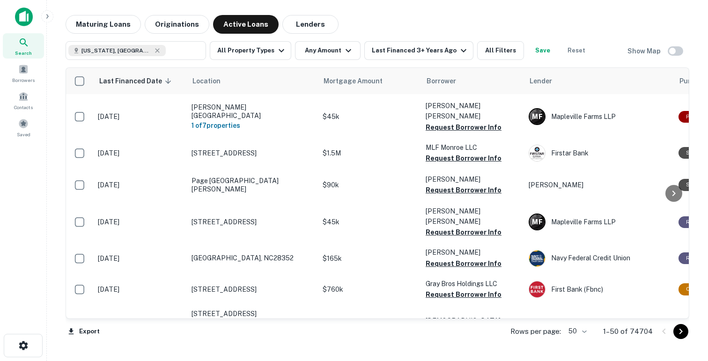
scroll to position [359, 0]
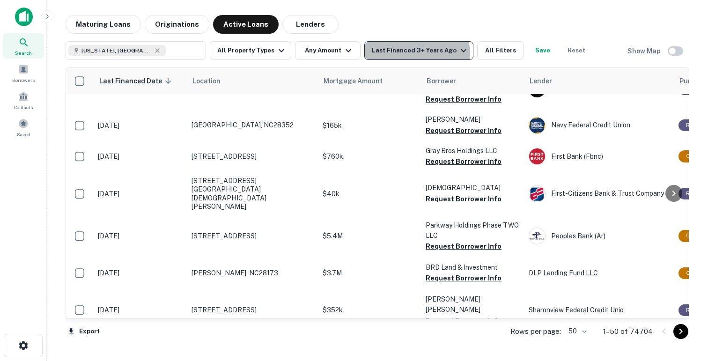
click at [402, 55] on div "Last Financed 3+ Years Ago" at bounding box center [420, 50] width 97 height 11
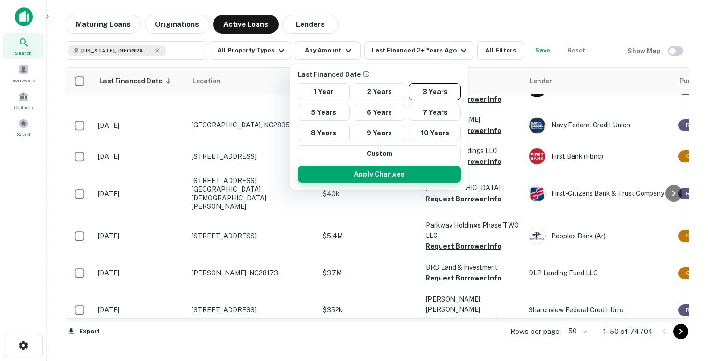
click at [392, 179] on button "Apply Changes" at bounding box center [379, 174] width 163 height 17
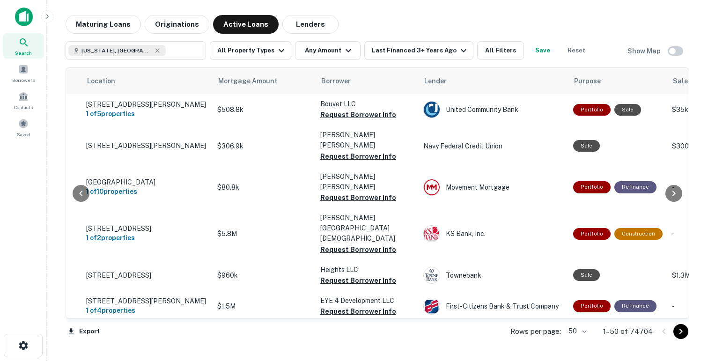
scroll to position [0, 0]
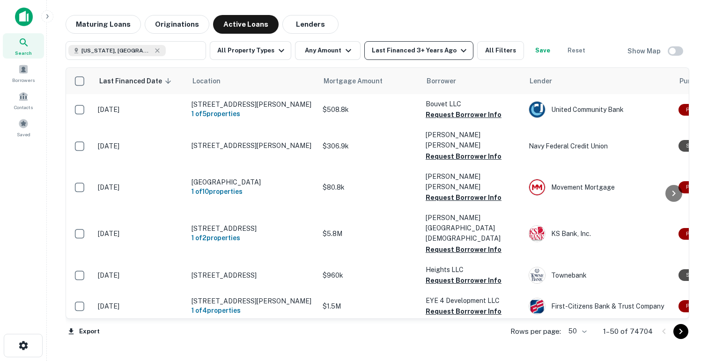
click at [443, 50] on div "Last Financed 3+ Years Ago" at bounding box center [420, 50] width 97 height 11
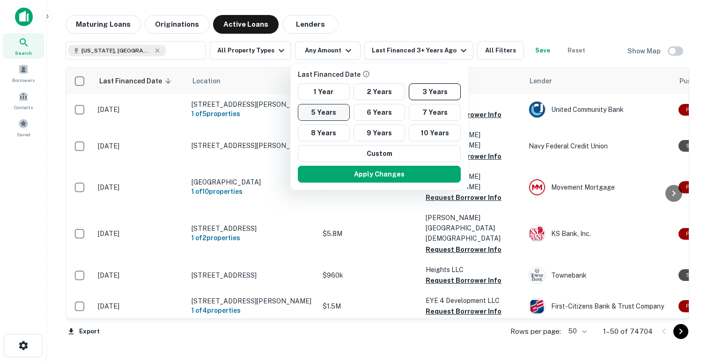
click at [325, 115] on button "5 Years" at bounding box center [324, 112] width 52 height 17
click at [338, 175] on button "Apply Changes" at bounding box center [379, 174] width 163 height 17
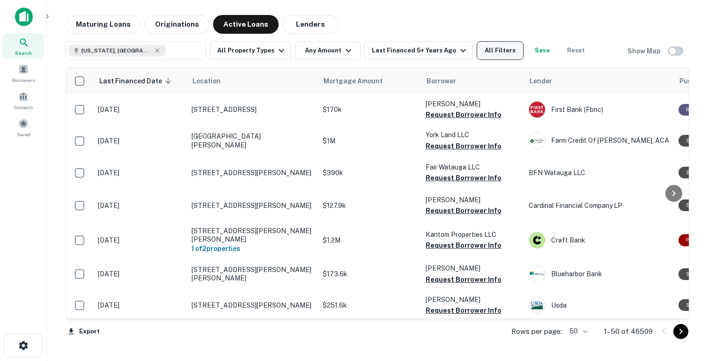
click at [491, 49] on button "All Filters" at bounding box center [500, 50] width 47 height 19
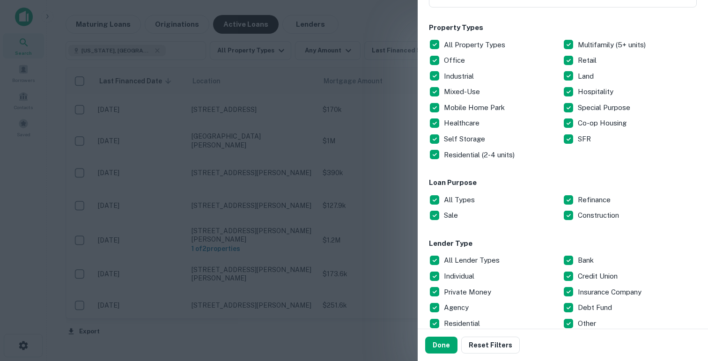
scroll to position [147, 0]
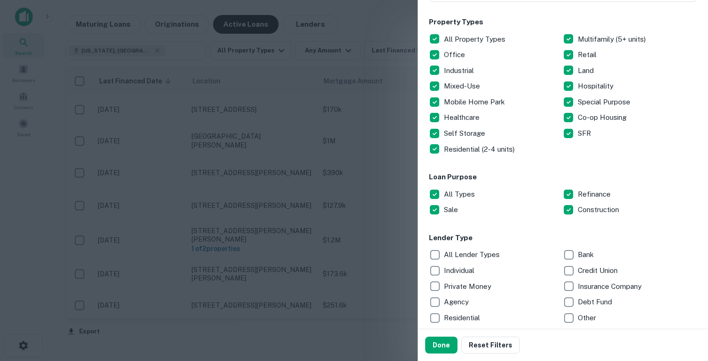
click at [582, 252] on p "Bank" at bounding box center [587, 254] width 18 height 11
click at [437, 346] on button "Done" at bounding box center [441, 345] width 32 height 17
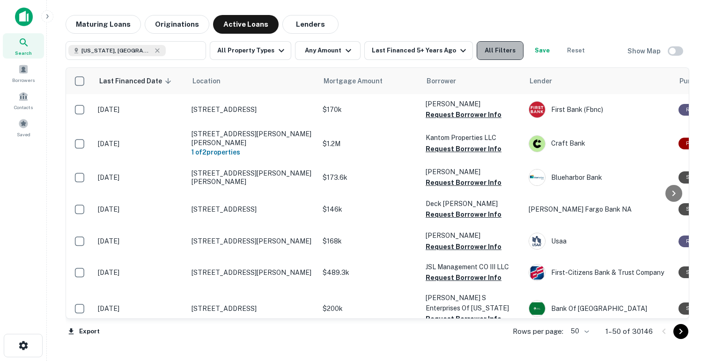
click at [513, 51] on button "All Filters" at bounding box center [500, 50] width 47 height 19
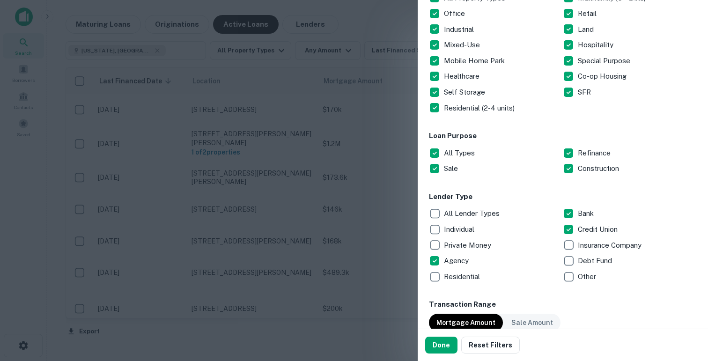
scroll to position [242, 0]
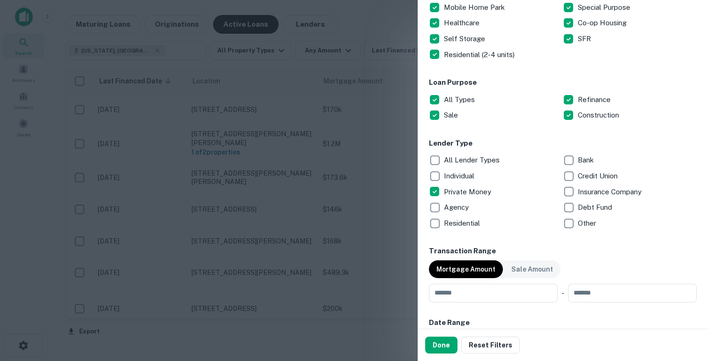
click at [438, 347] on button "Done" at bounding box center [441, 345] width 32 height 17
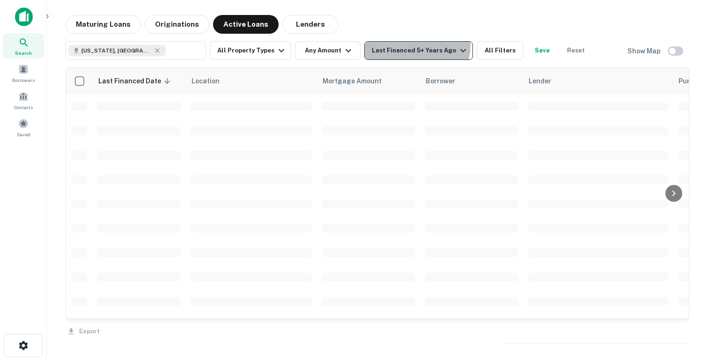
click at [409, 45] on div "Last Financed 5+ Years Ago" at bounding box center [420, 50] width 97 height 11
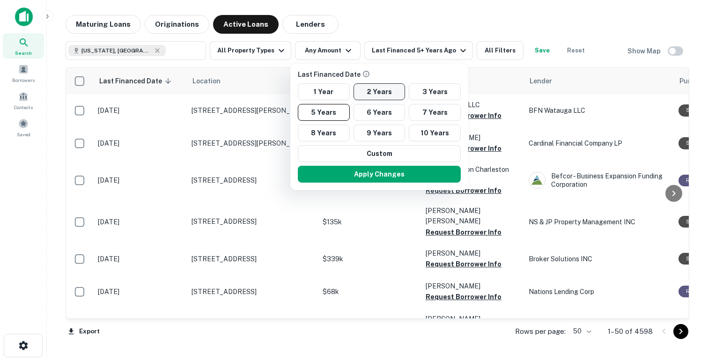
click at [375, 92] on button "2 Years" at bounding box center [379, 91] width 52 height 17
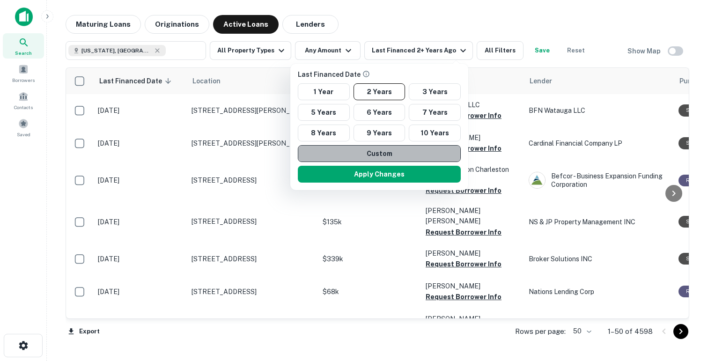
click at [357, 161] on button "Custom" at bounding box center [379, 153] width 163 height 17
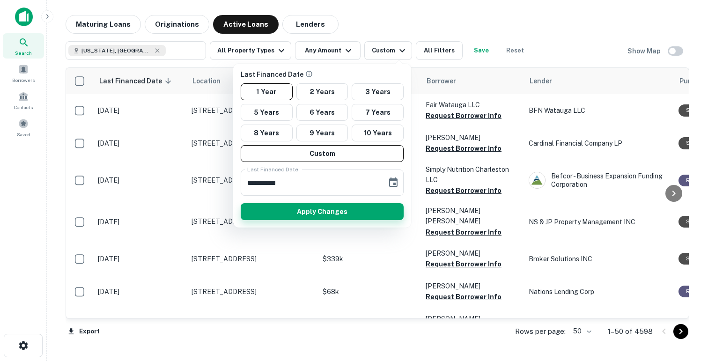
click at [330, 205] on button "Apply Changes" at bounding box center [322, 211] width 163 height 17
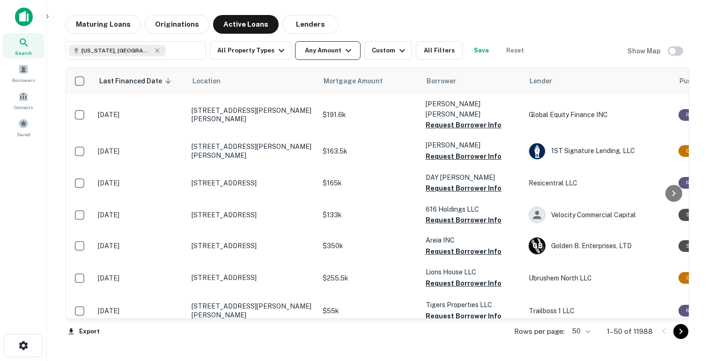
click at [343, 48] on icon "button" at bounding box center [348, 50] width 11 height 11
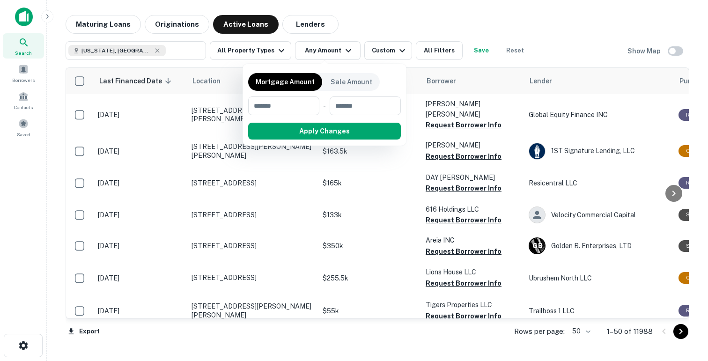
click at [384, 53] on div at bounding box center [354, 180] width 708 height 361
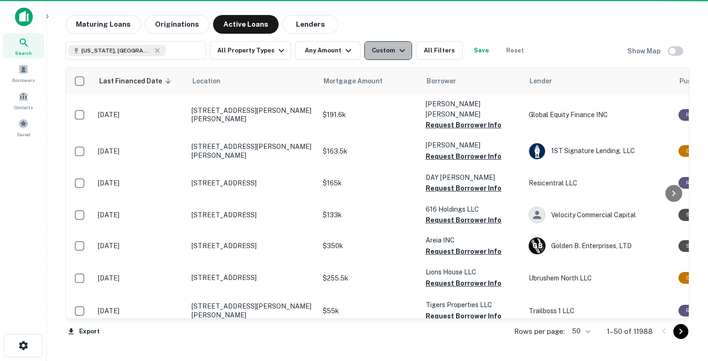
click at [376, 52] on div "Custom" at bounding box center [390, 50] width 36 height 11
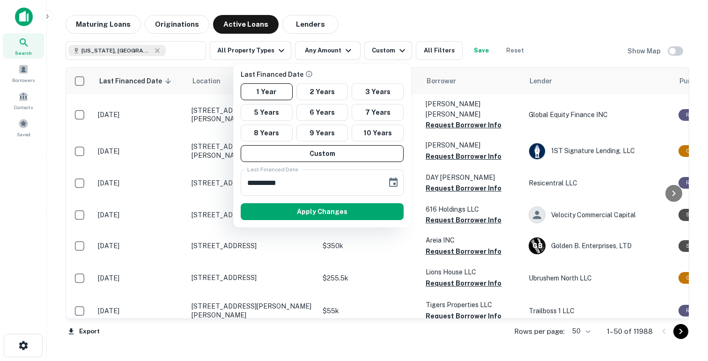
click at [310, 101] on div "1 Year 2 Years 3 Years 5 Years 6 Years 7 Years 8 Years 9 Years 10 Years Custom" at bounding box center [322, 122] width 170 height 79
click at [312, 93] on button "2 Years" at bounding box center [322, 91] width 52 height 17
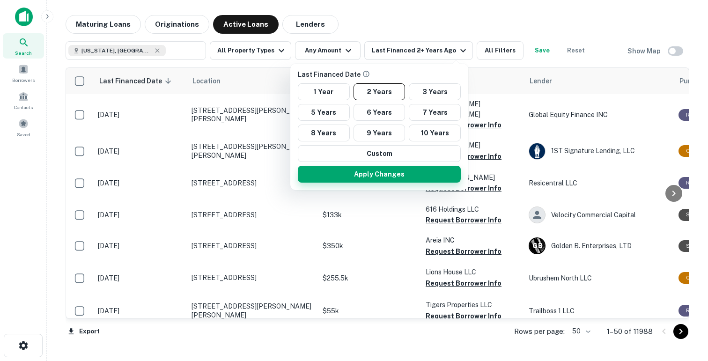
click at [346, 177] on button "Apply Changes" at bounding box center [379, 174] width 163 height 17
